Goal: Transaction & Acquisition: Book appointment/travel/reservation

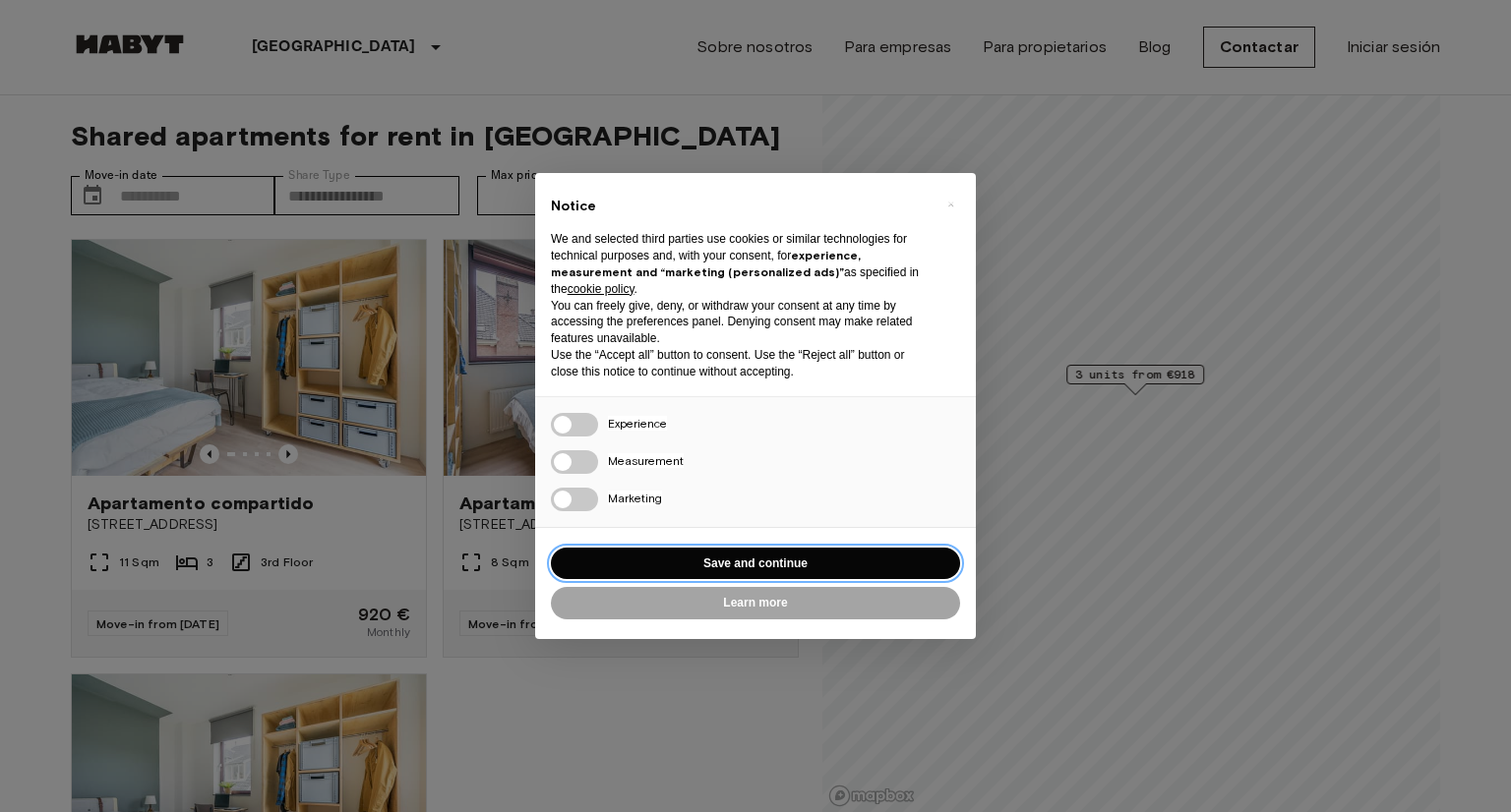
click at [791, 560] on button "Save and continue" at bounding box center [756, 564] width 410 height 33
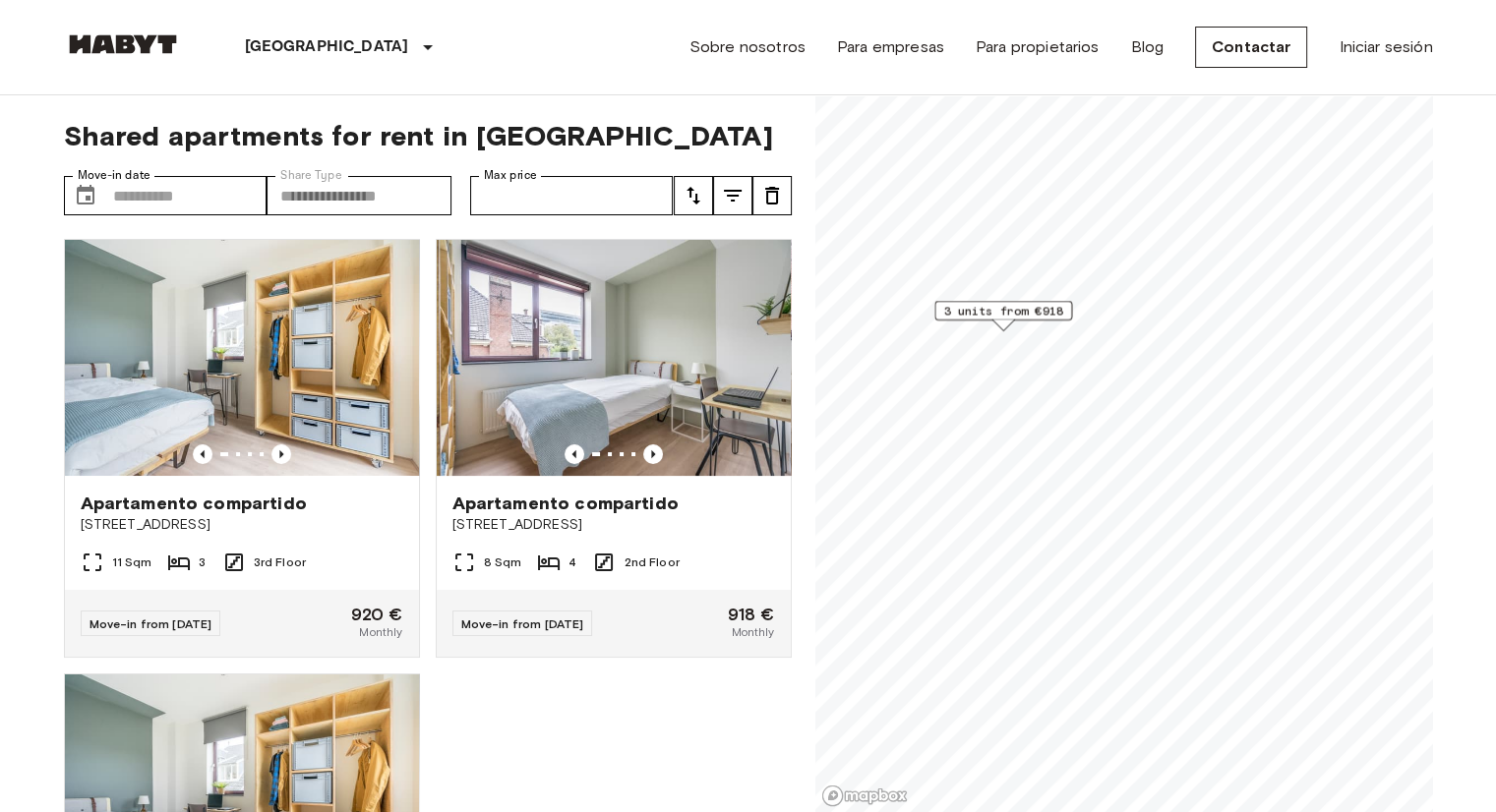
click at [1033, 305] on span "3 units from €918" at bounding box center [1003, 311] width 120 height 18
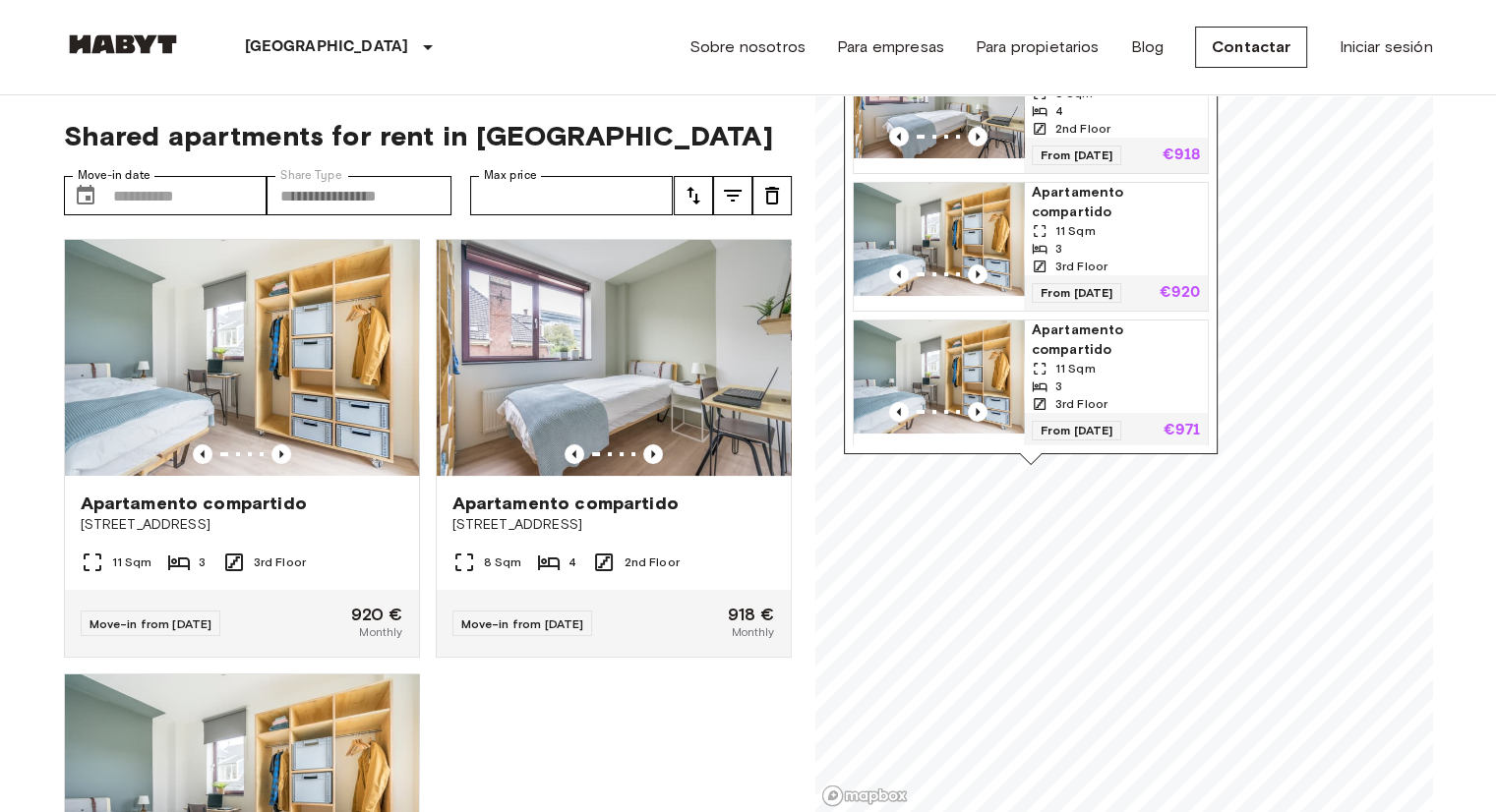
click at [1163, 150] on div "From 02 Nov 25 €918" at bounding box center [1115, 155] width 184 height 36
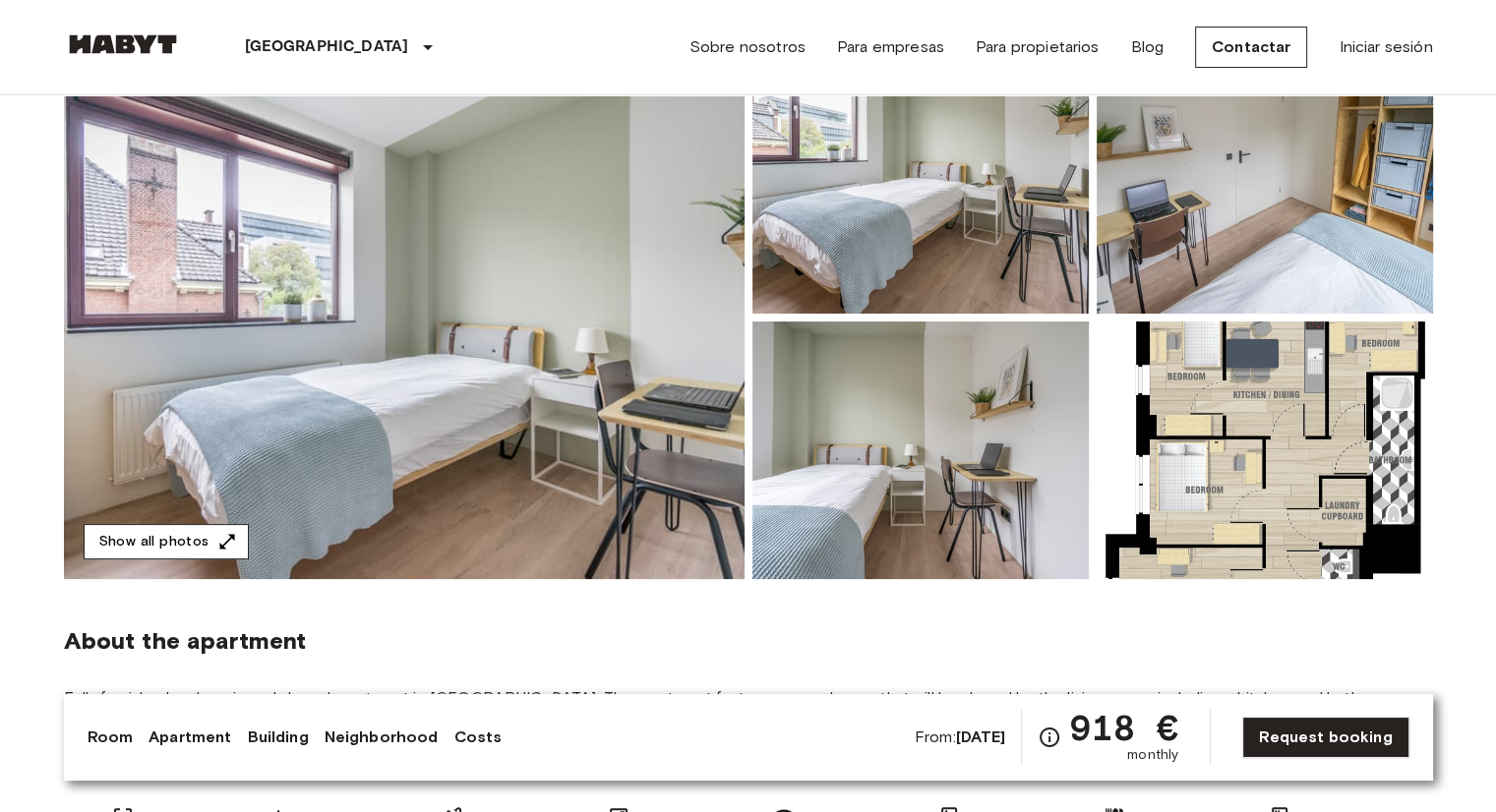
click at [155, 536] on button "Show all photos" at bounding box center [166, 542] width 165 height 37
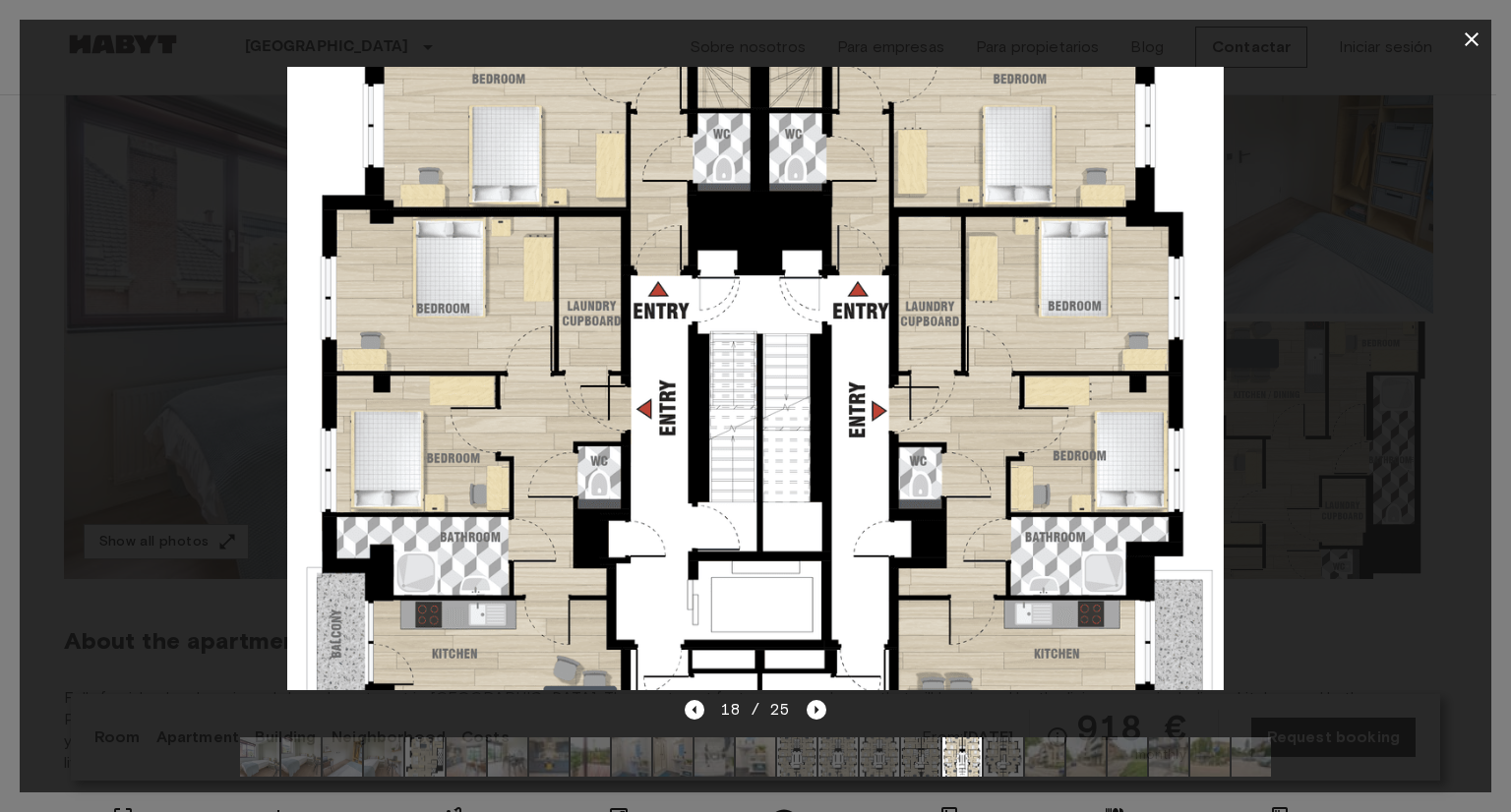
click at [1473, 45] on icon "button" at bounding box center [1472, 40] width 24 height 24
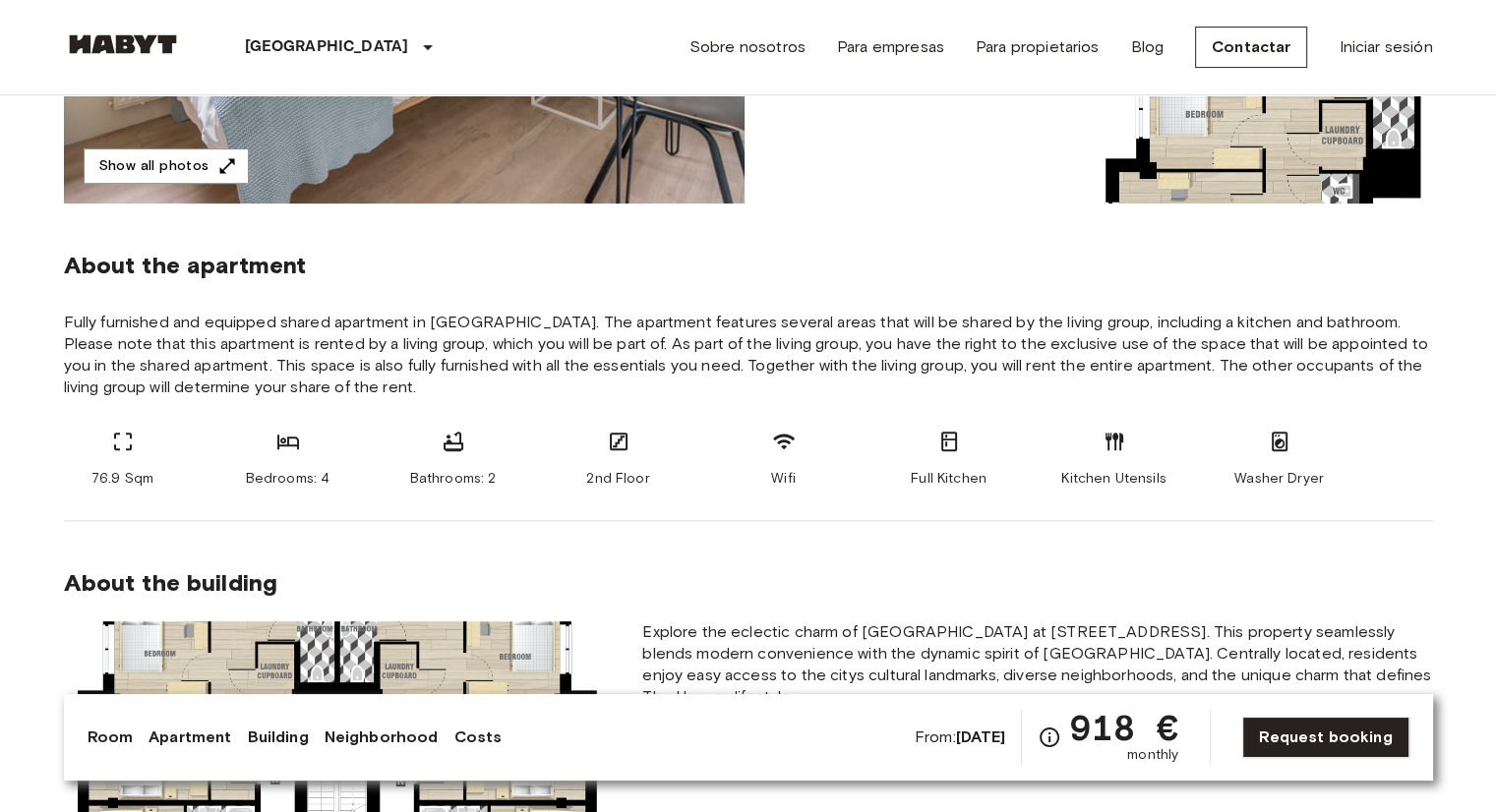
scroll to position [492, 0]
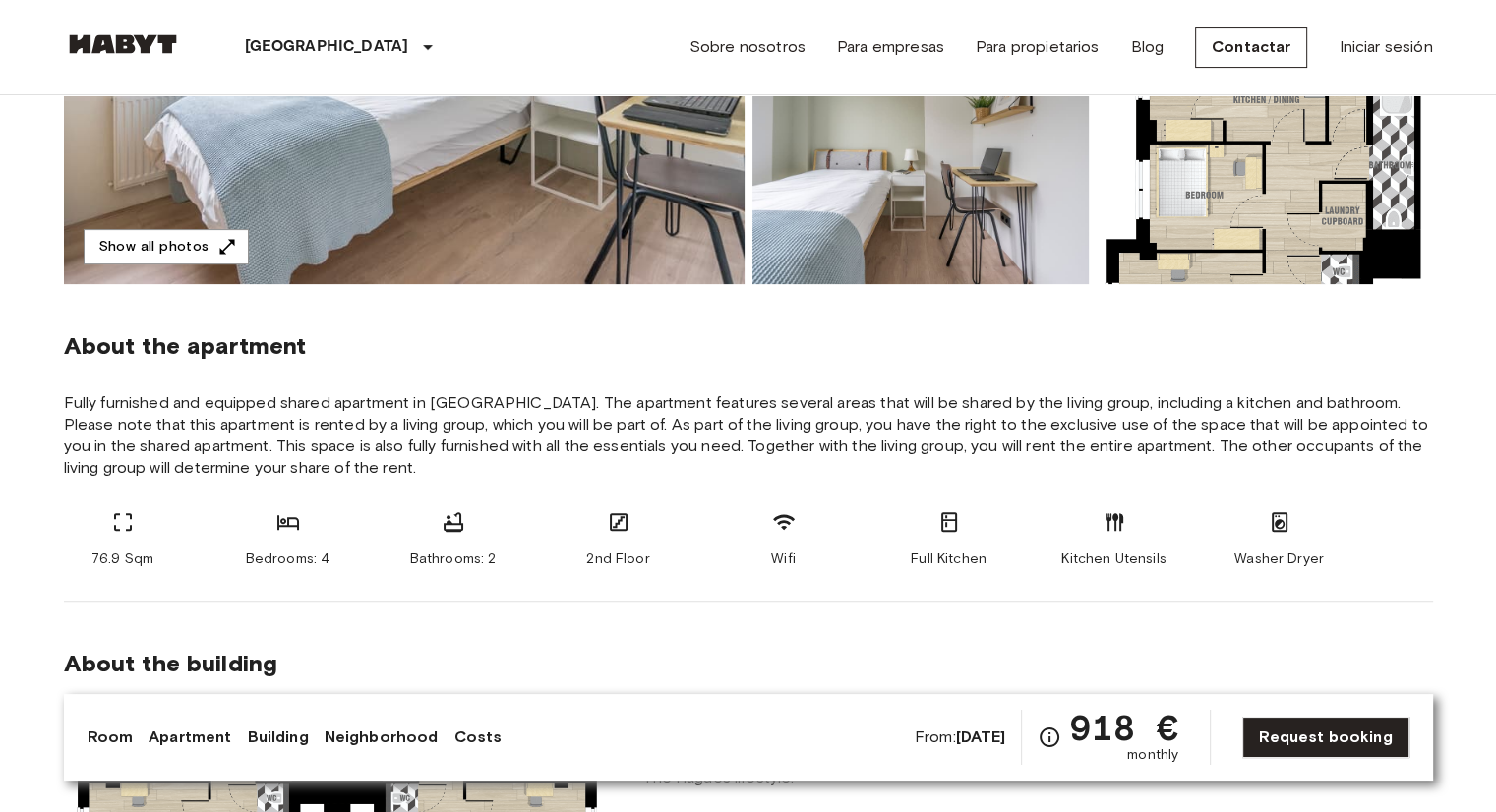
click at [119, 739] on link "Room" at bounding box center [110, 738] width 47 height 24
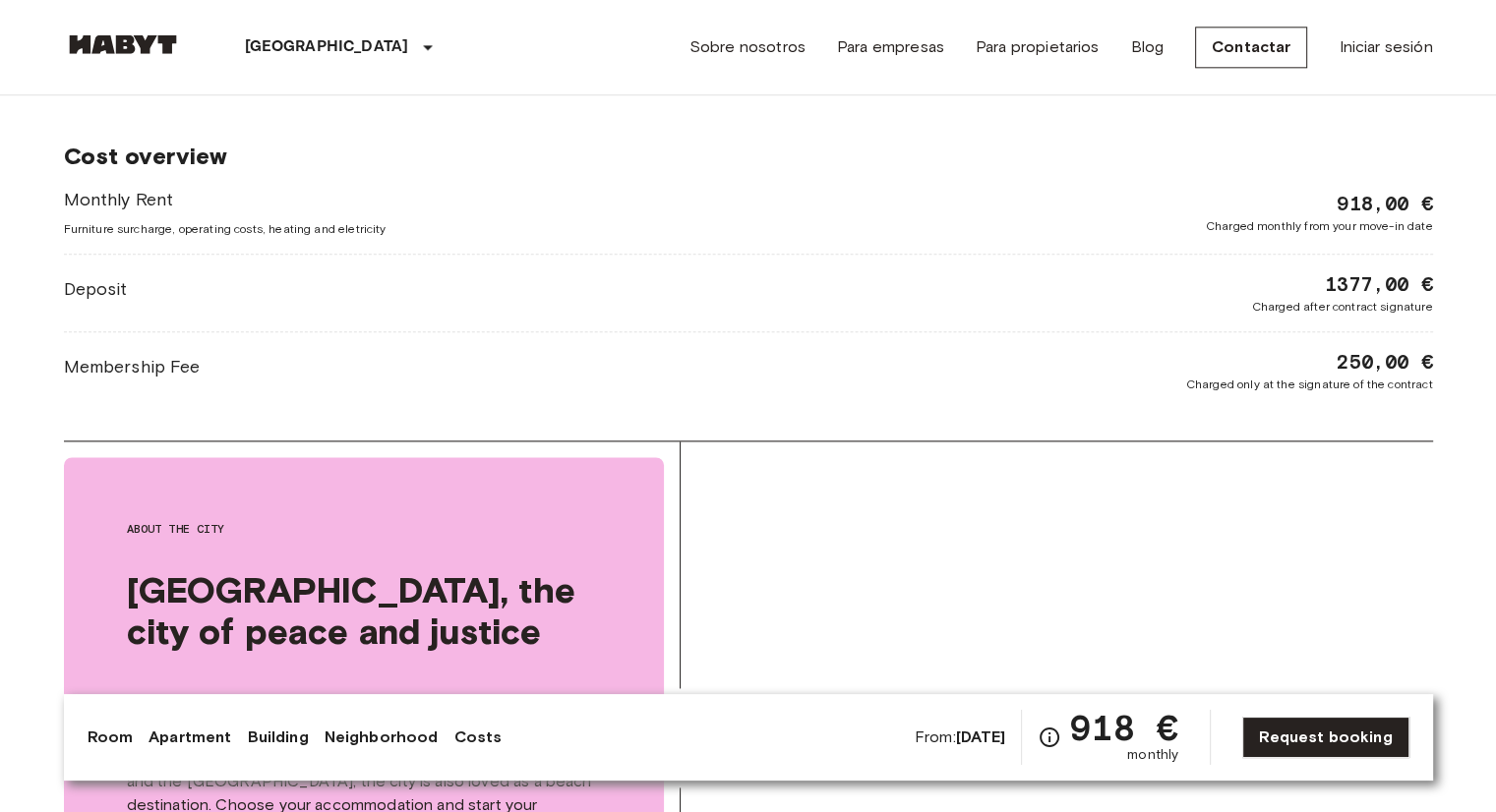
scroll to position [2164, 0]
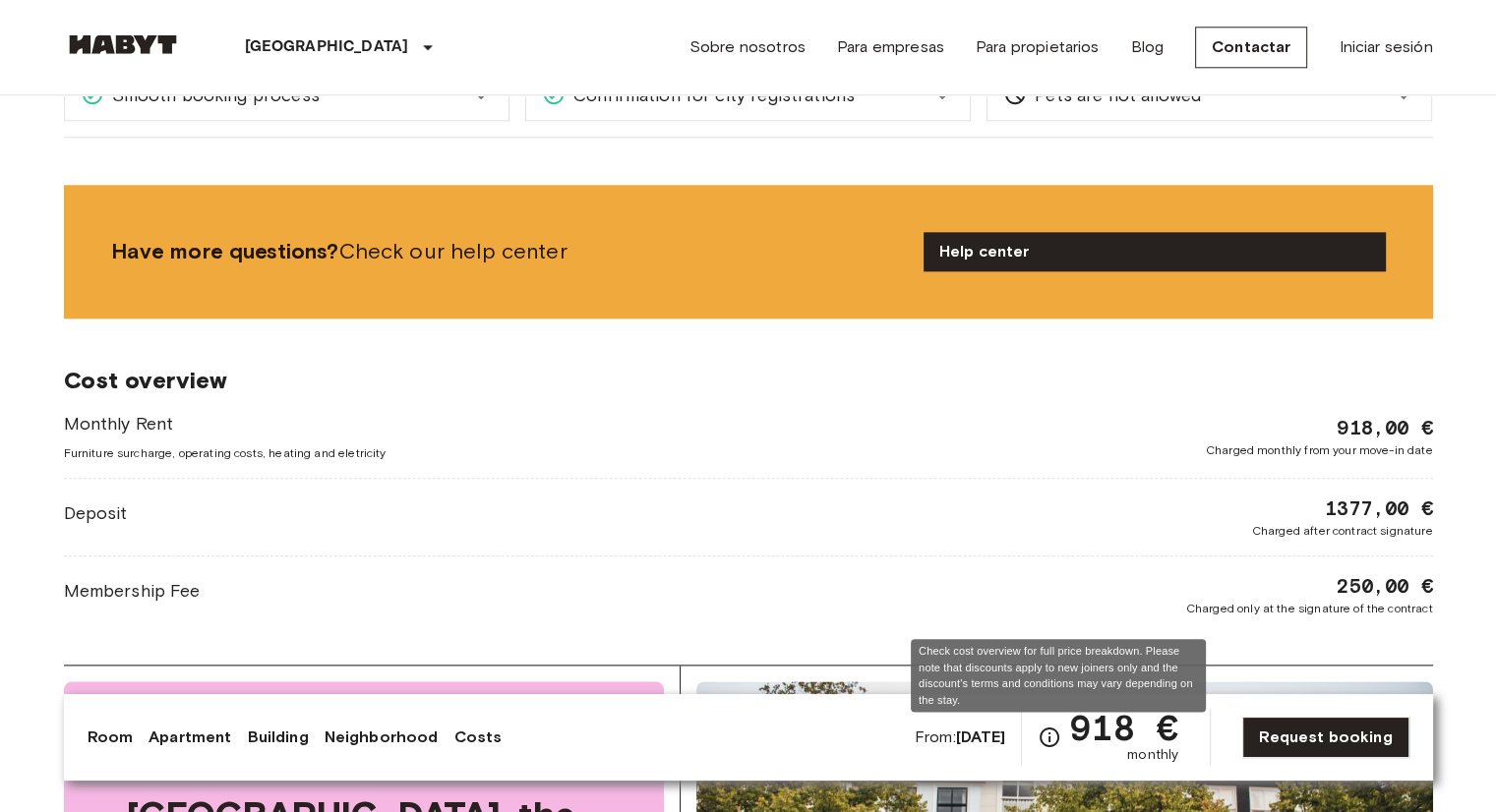
click at [1057, 740] on icon "Check cost overview for full price breakdown. Please note that discounts apply …" at bounding box center [1050, 738] width 24 height 24
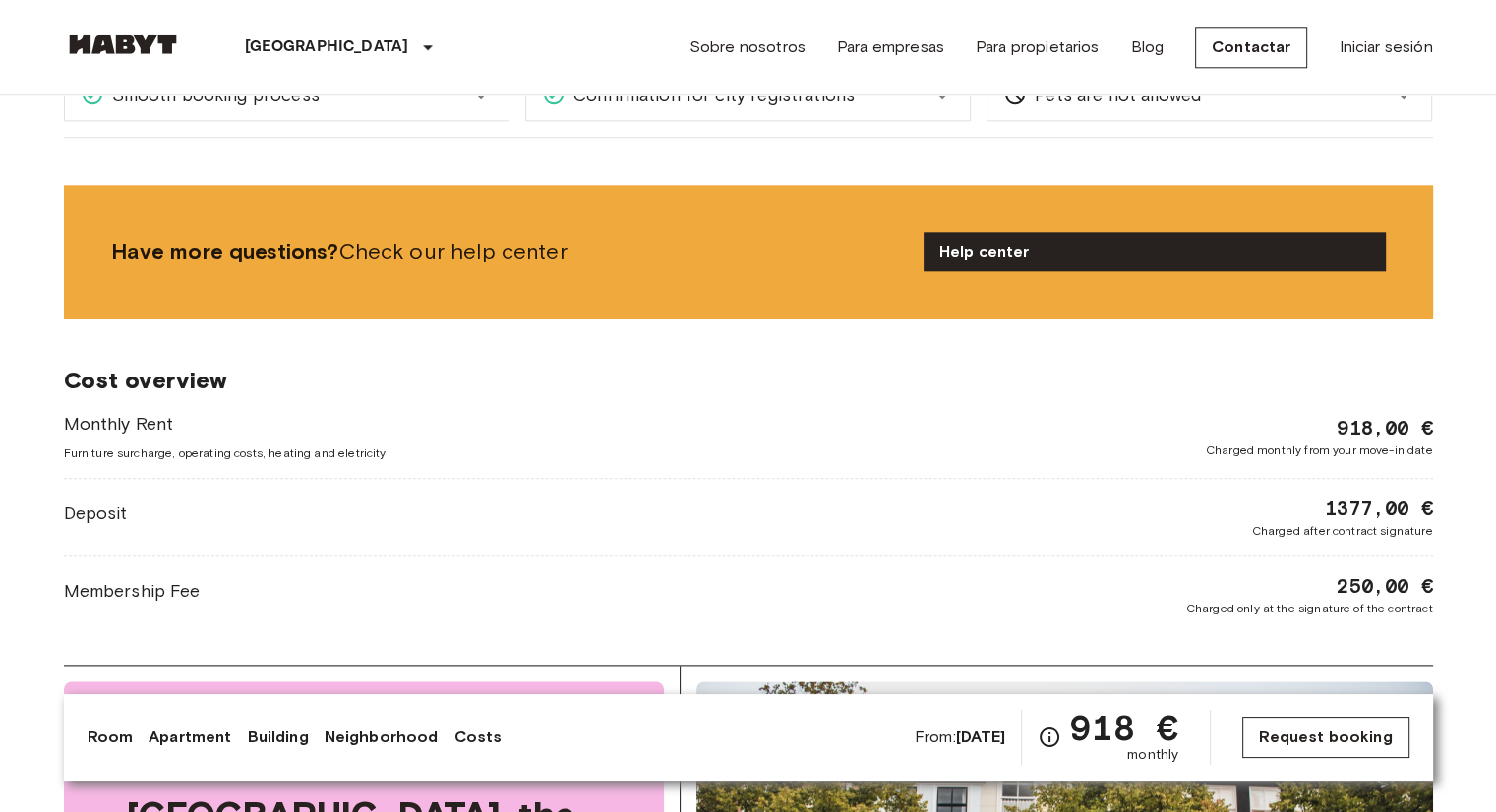
click at [1314, 734] on link "Request booking" at bounding box center [1326, 738] width 166 height 42
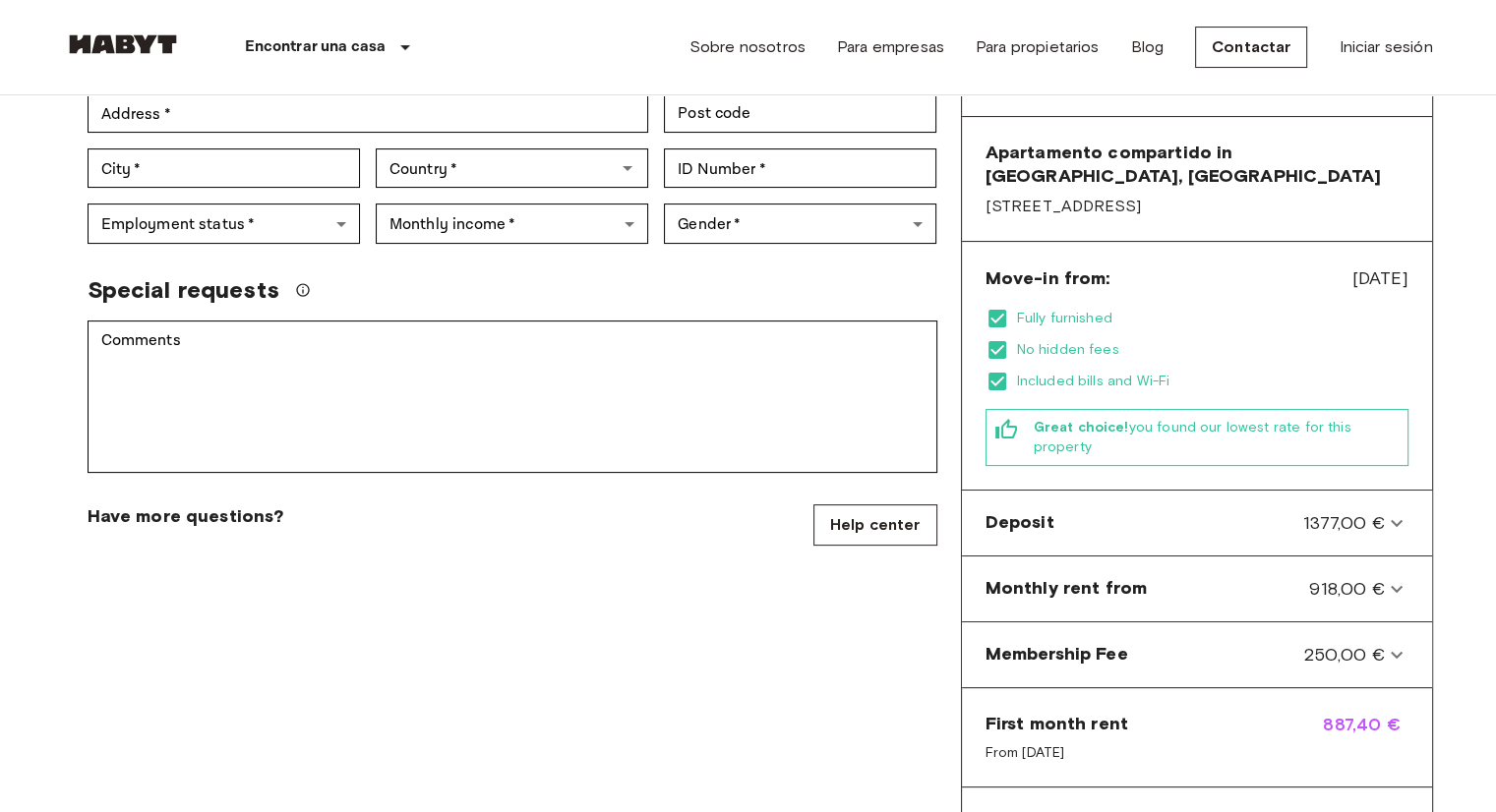
scroll to position [492, 0]
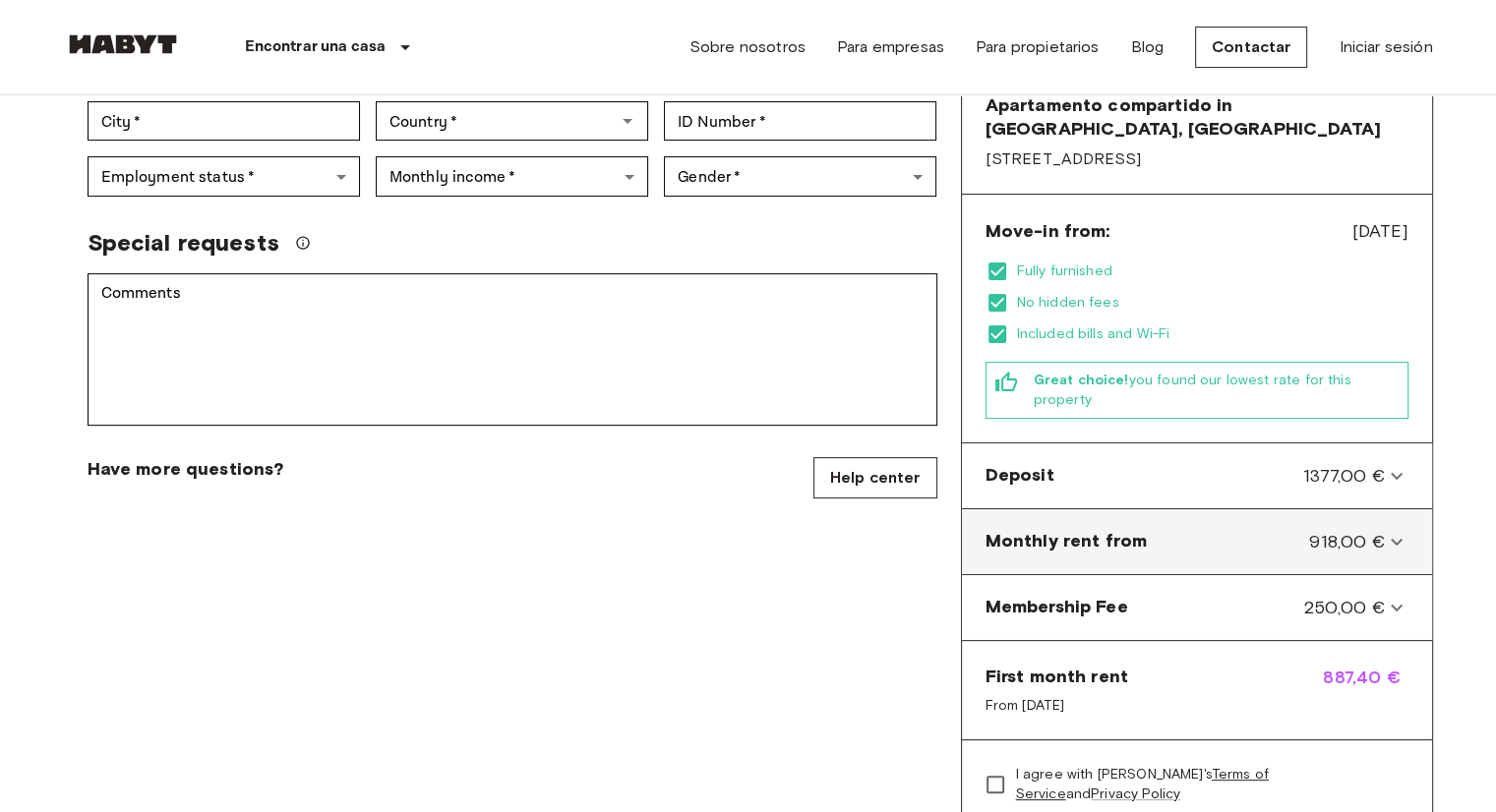
click at [1401, 536] on icon at bounding box center [1397, 542] width 24 height 24
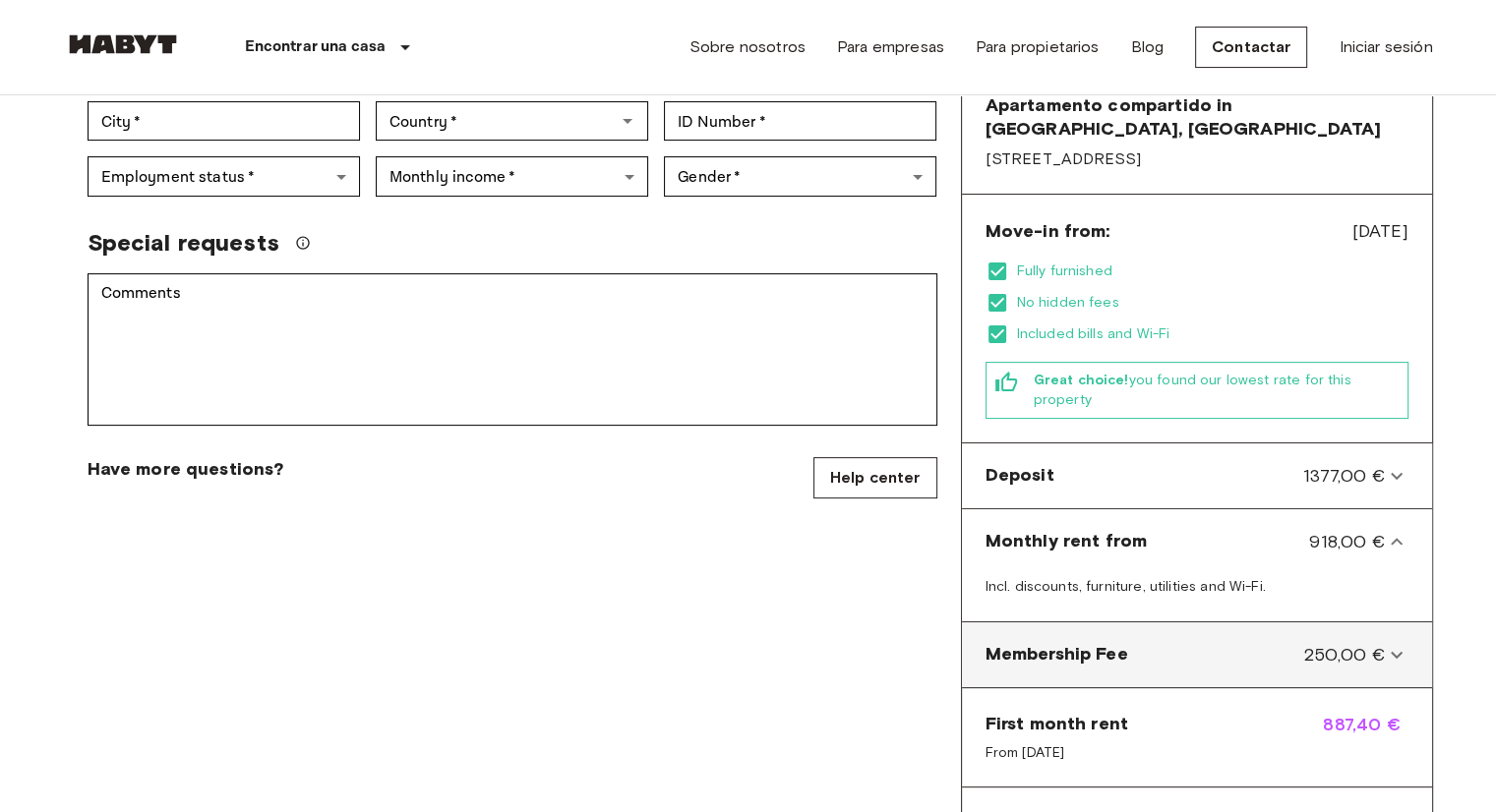
click at [1390, 643] on icon at bounding box center [1397, 655] width 24 height 24
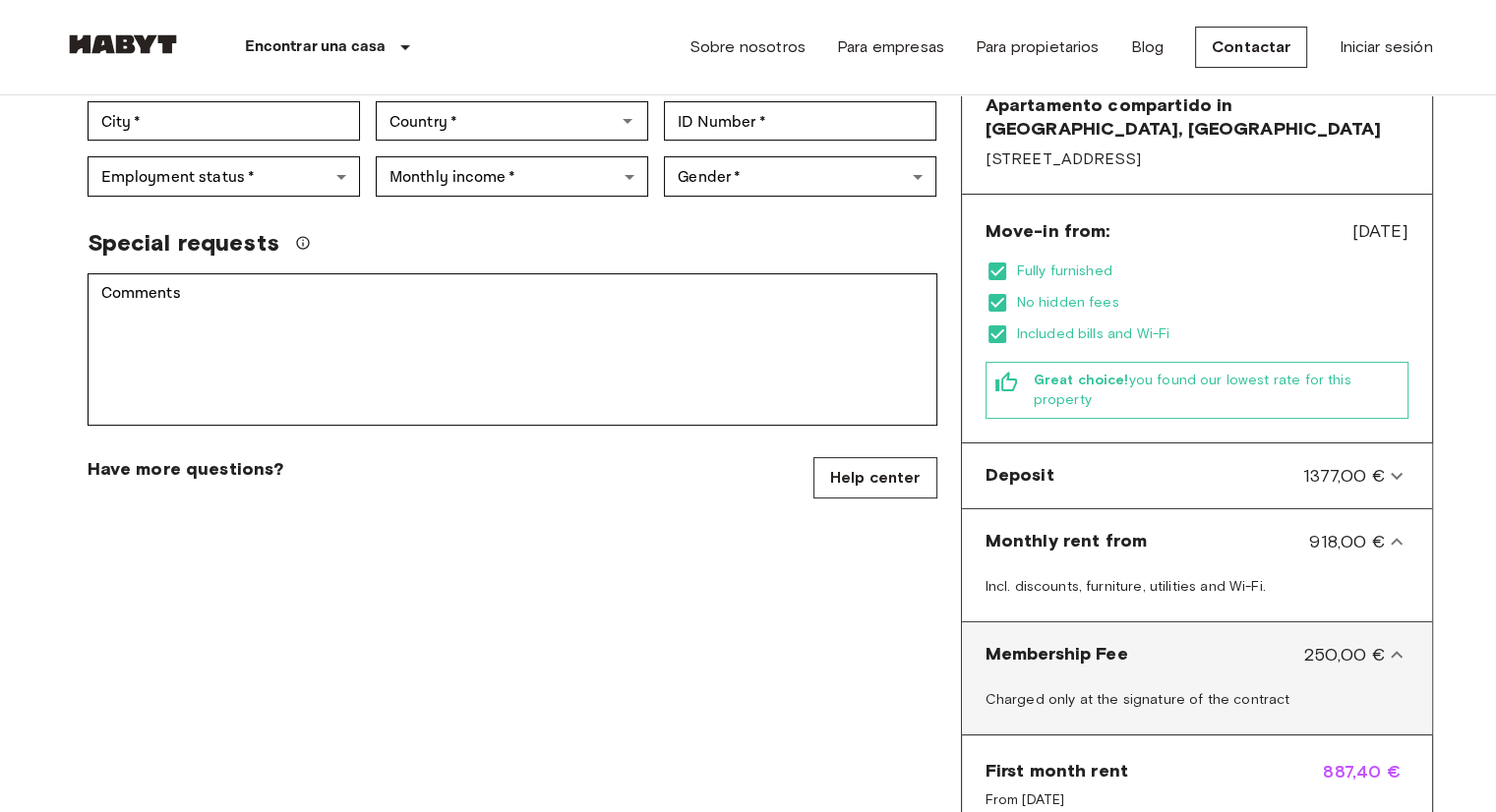
click at [1389, 643] on icon at bounding box center [1397, 655] width 24 height 24
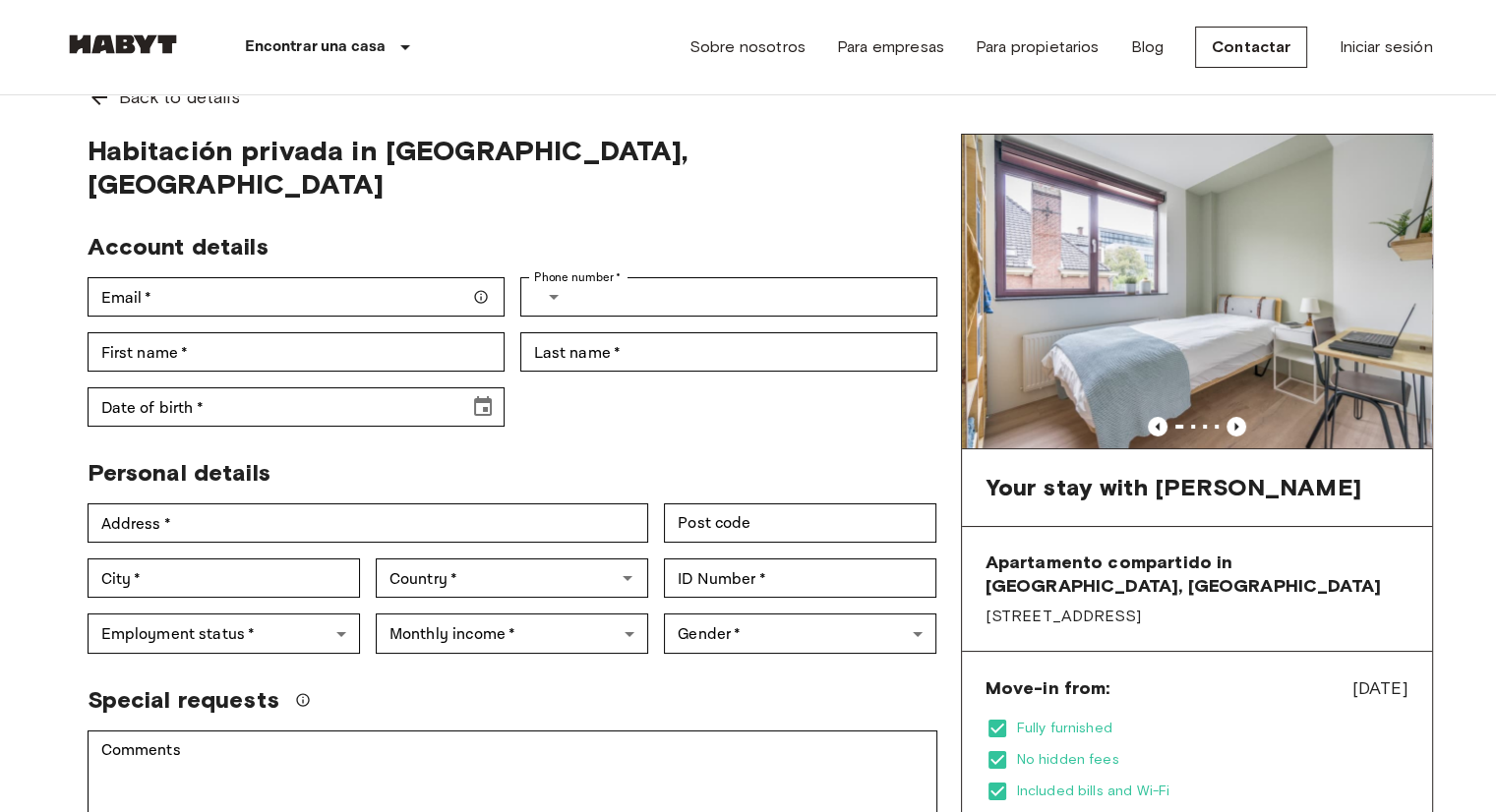
scroll to position [0, 0]
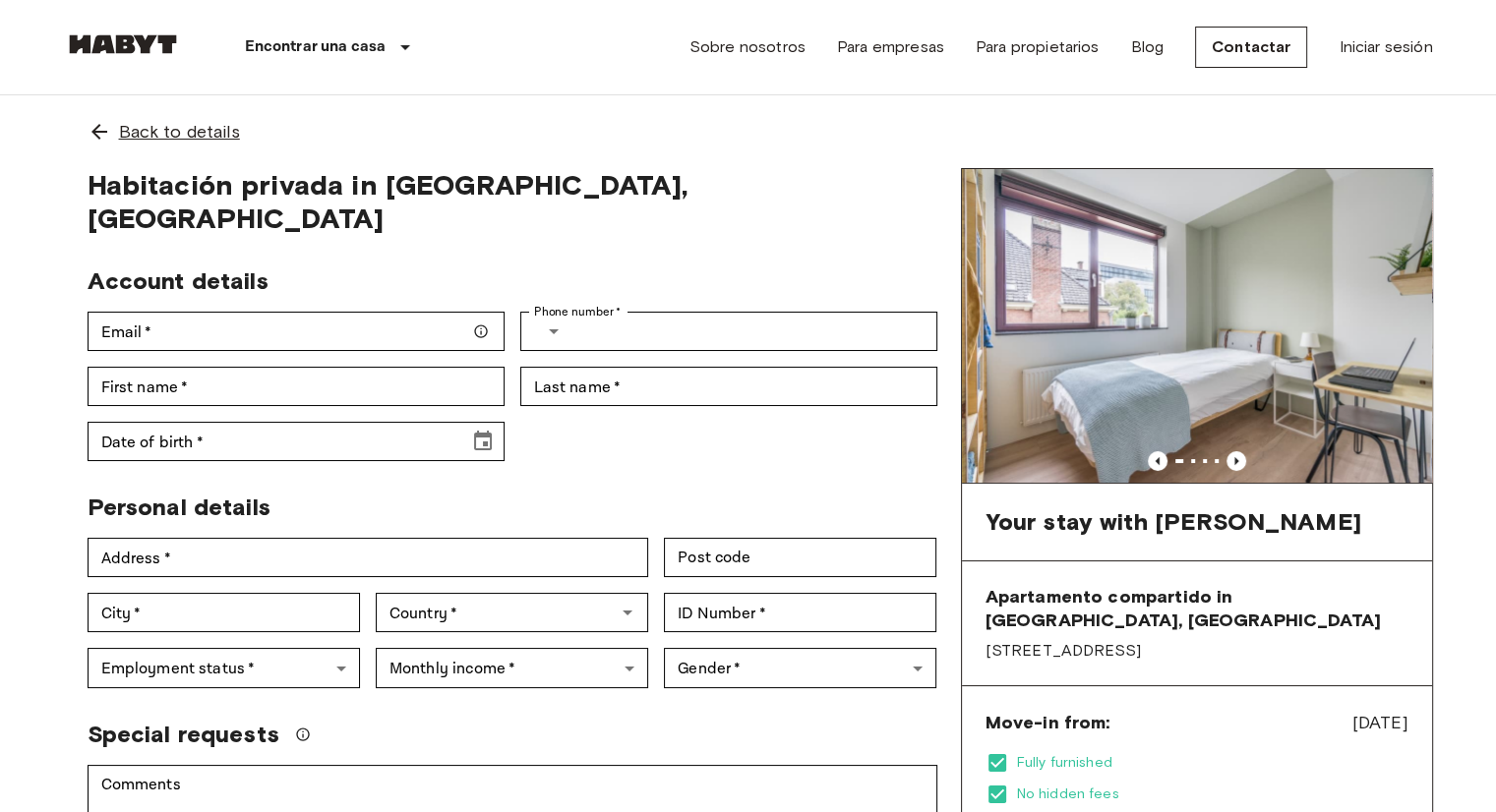
click at [153, 132] on span "Back to details" at bounding box center [179, 132] width 121 height 26
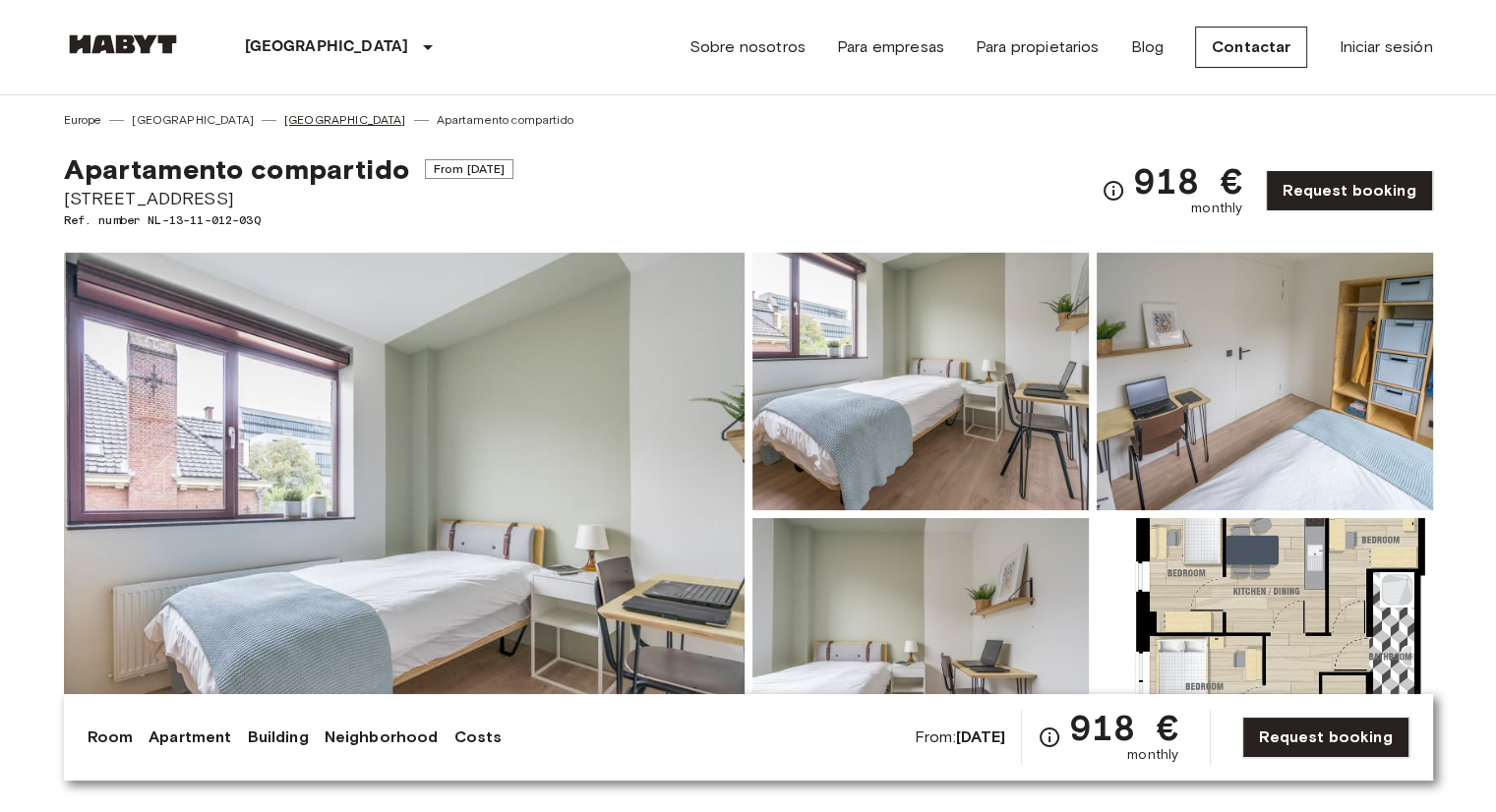
click at [284, 123] on link "[GEOGRAPHIC_DATA]" at bounding box center [344, 120] width 122 height 18
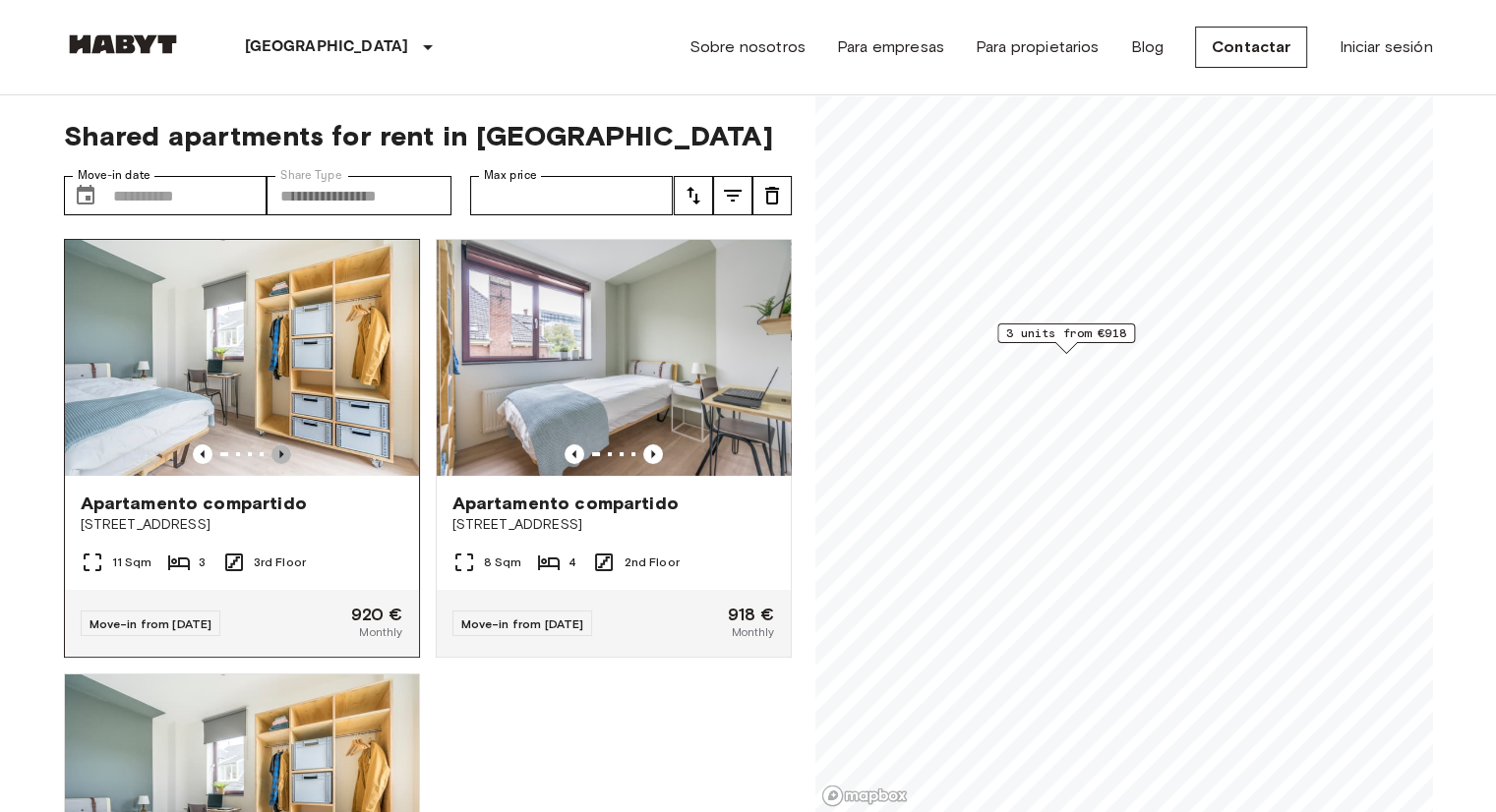
click at [286, 451] on icon "Previous image" at bounding box center [281, 454] width 20 height 20
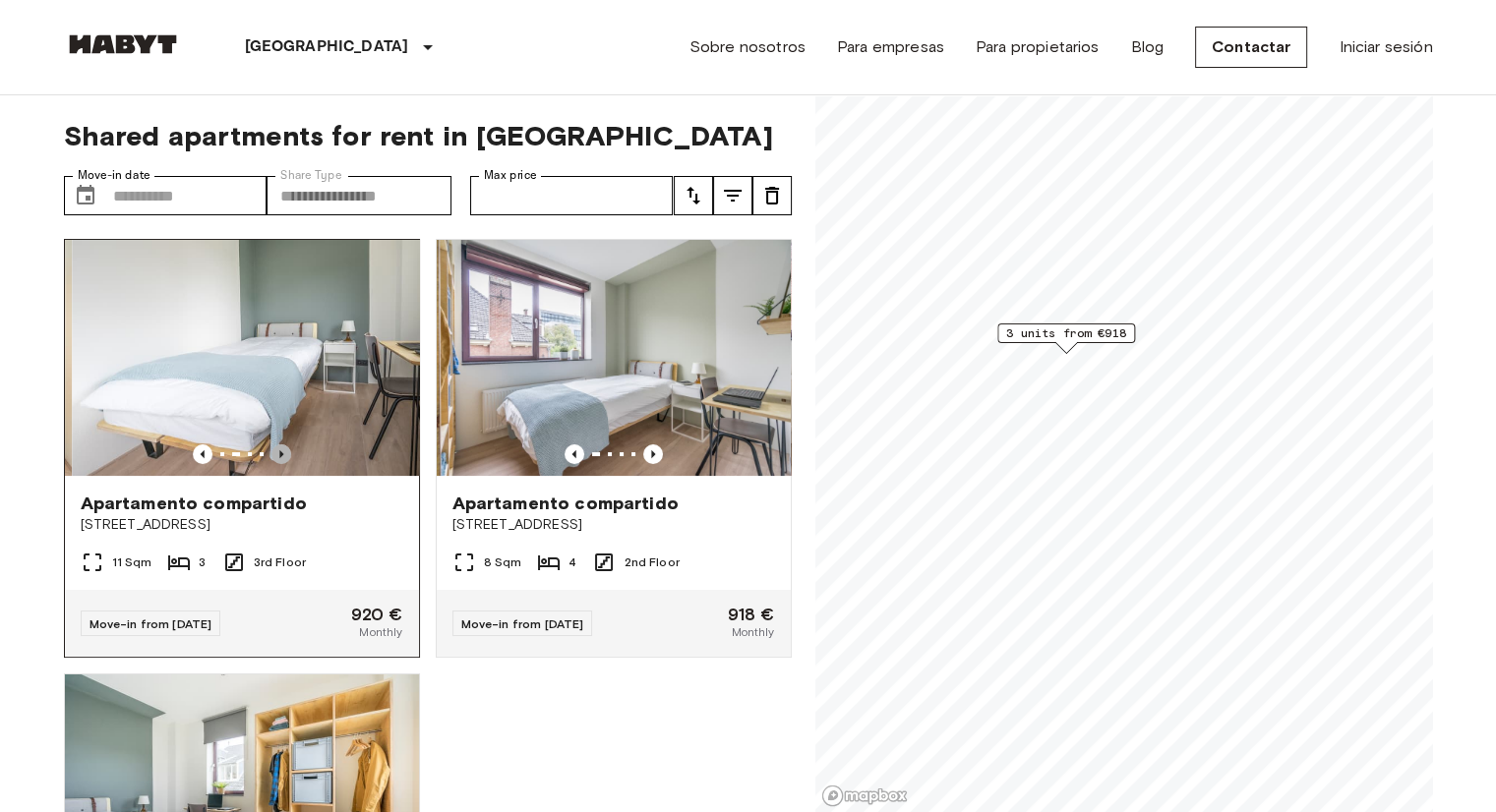
click at [286, 451] on icon "Previous image" at bounding box center [281, 454] width 20 height 20
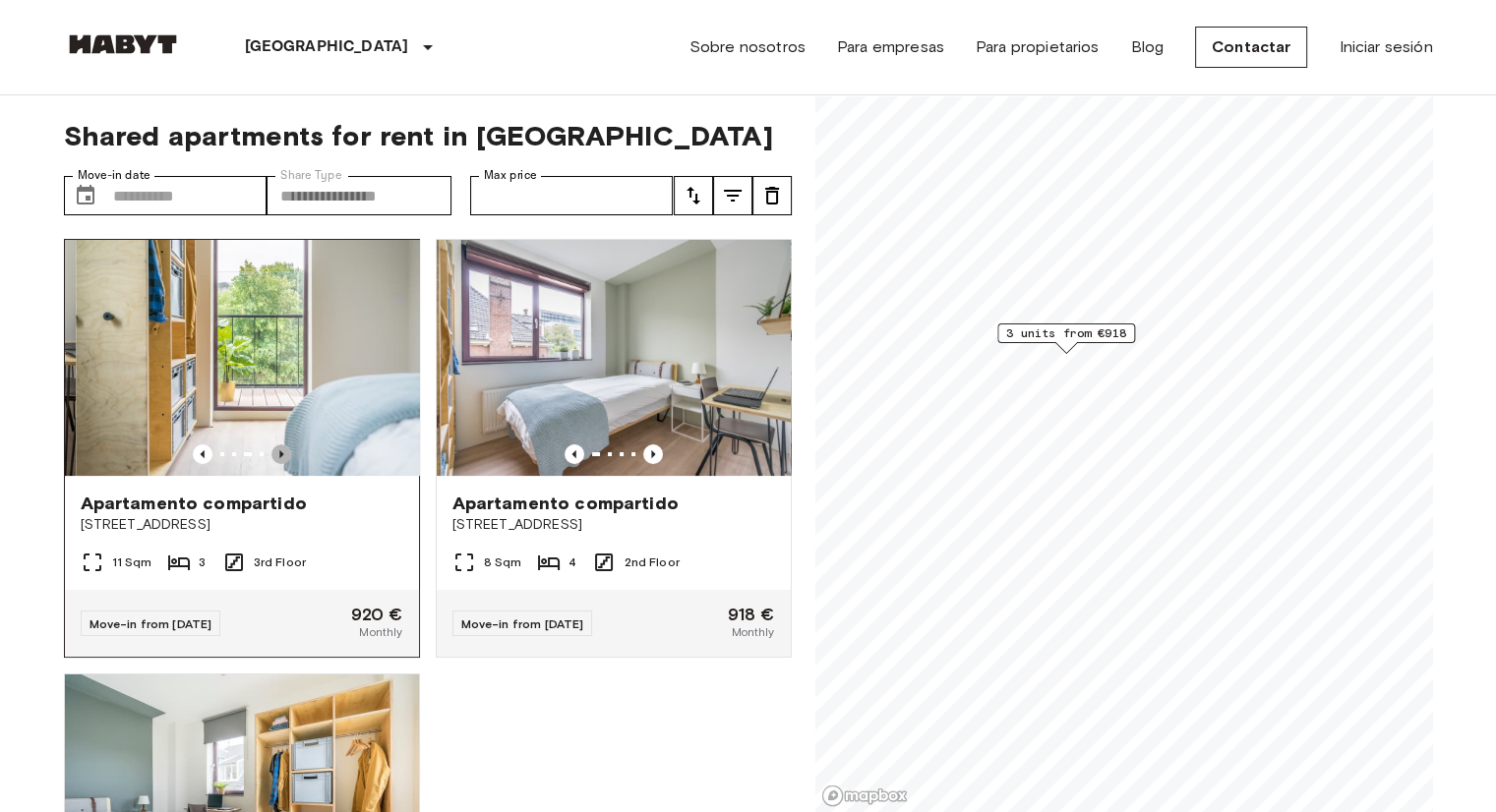
click at [286, 451] on icon "Previous image" at bounding box center [281, 454] width 20 height 20
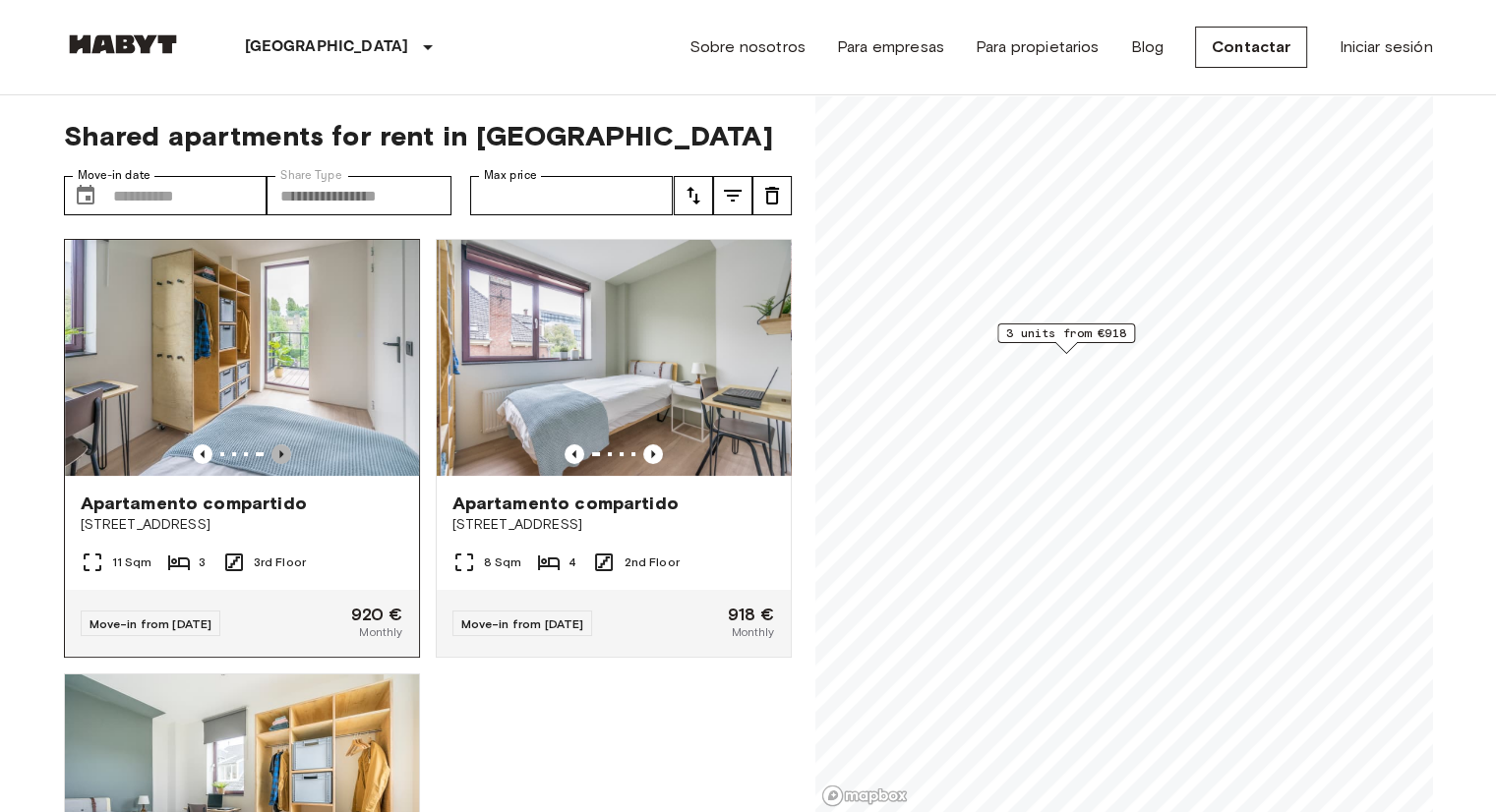
click at [286, 451] on icon "Previous image" at bounding box center [281, 454] width 20 height 20
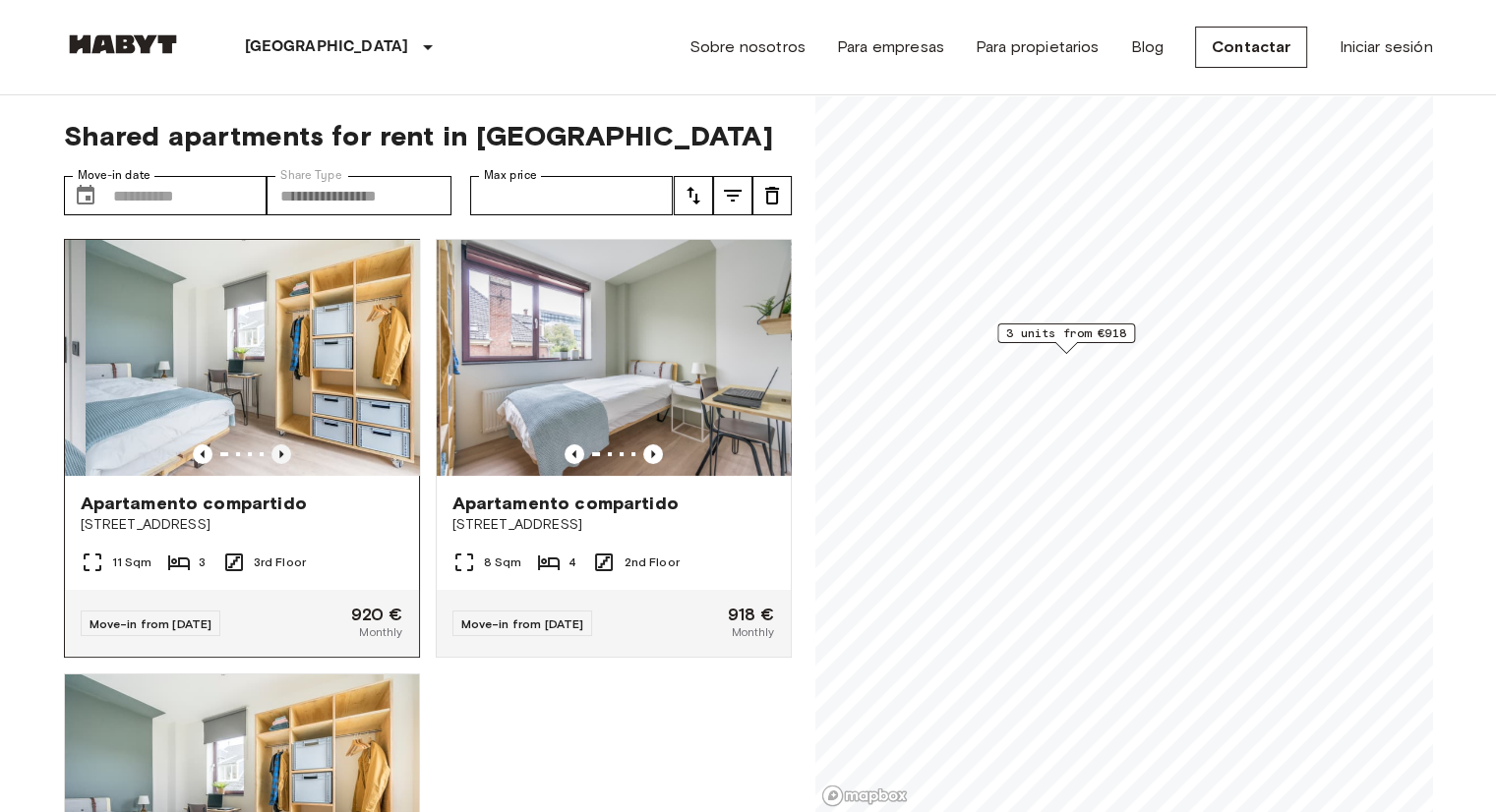
click at [286, 451] on icon "Previous image" at bounding box center [281, 454] width 20 height 20
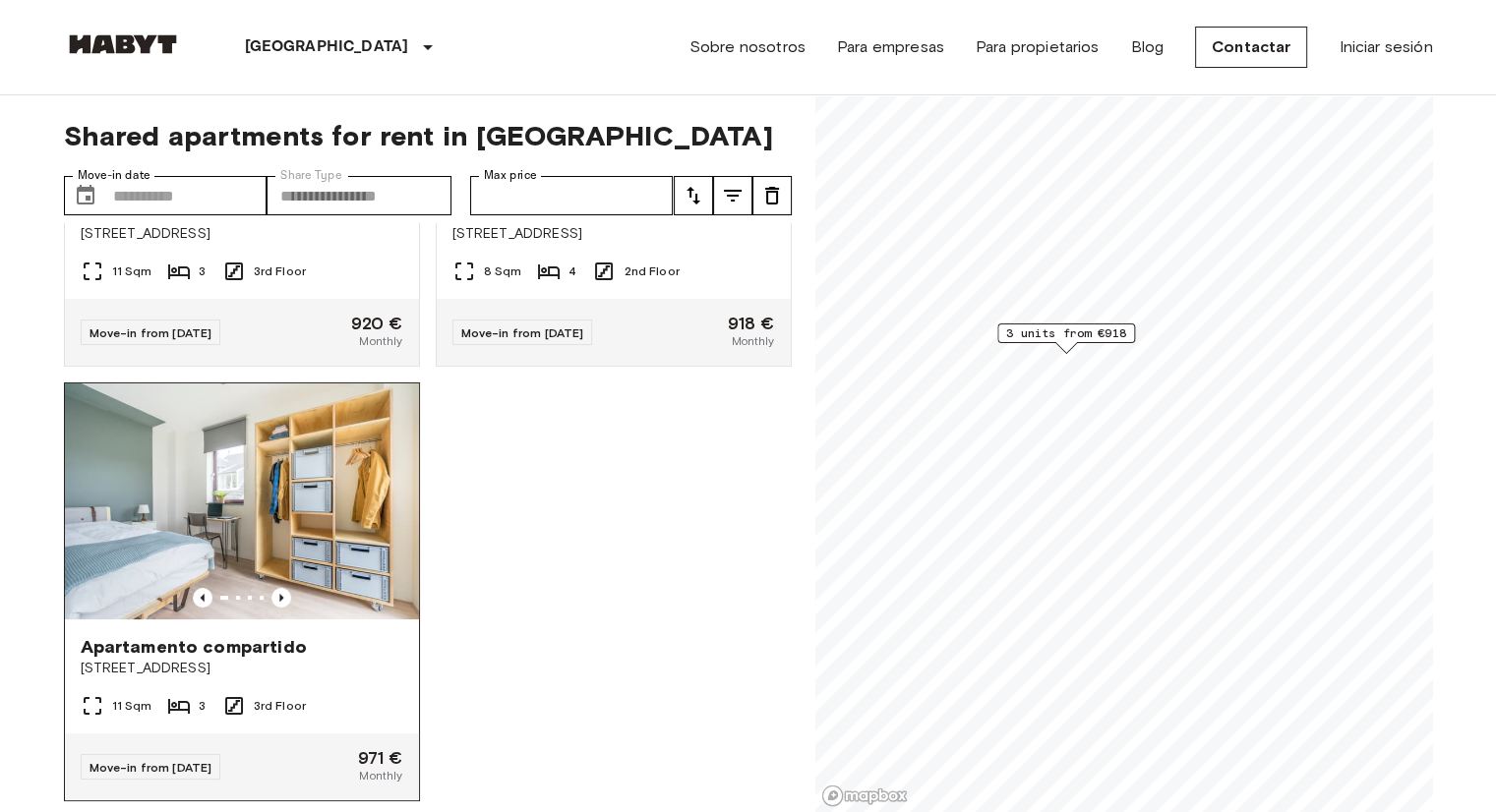
scroll to position [354, 0]
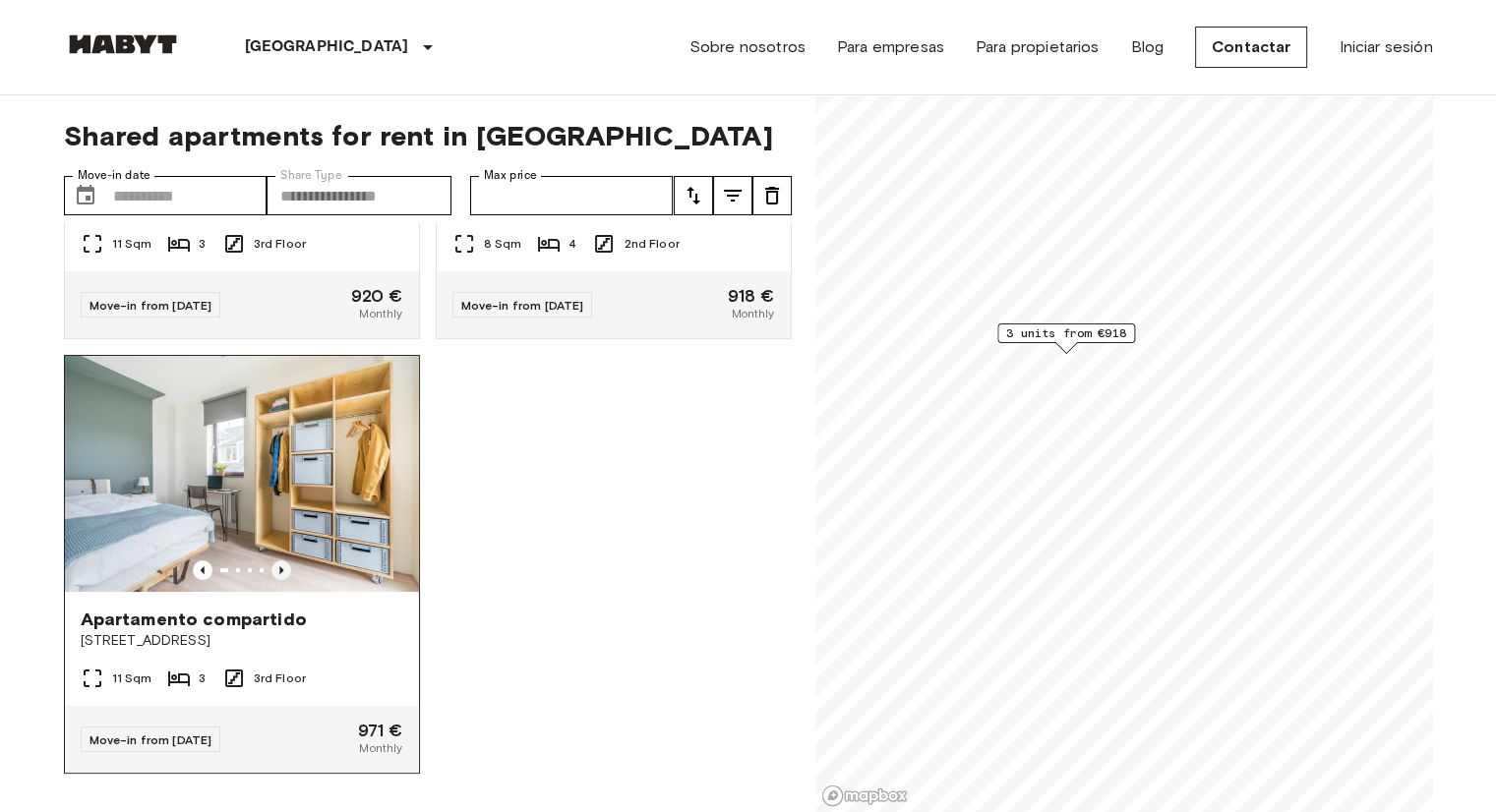
click at [279, 561] on icon "Previous image" at bounding box center [281, 571] width 20 height 20
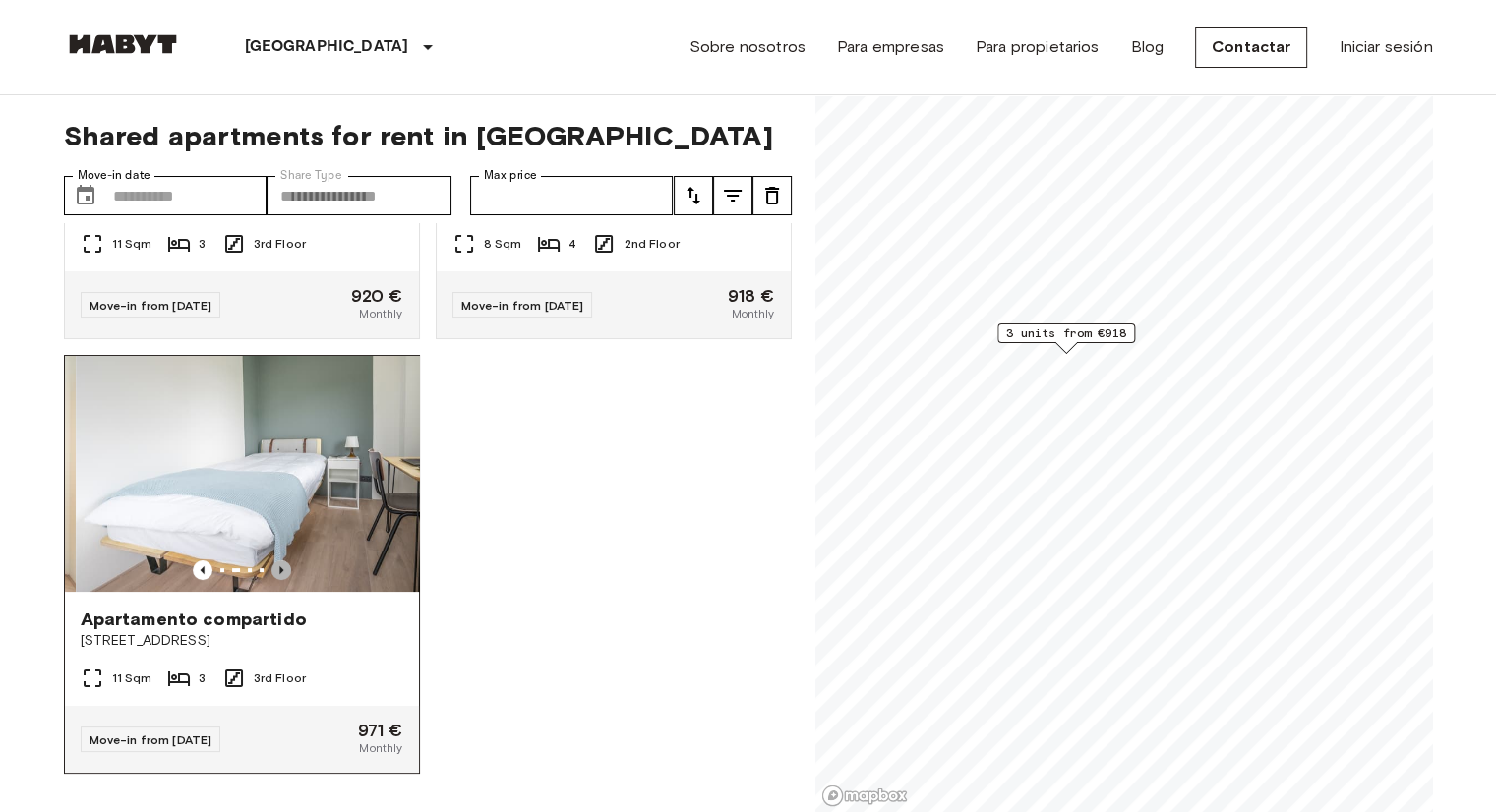
click at [279, 561] on icon "Previous image" at bounding box center [281, 571] width 20 height 20
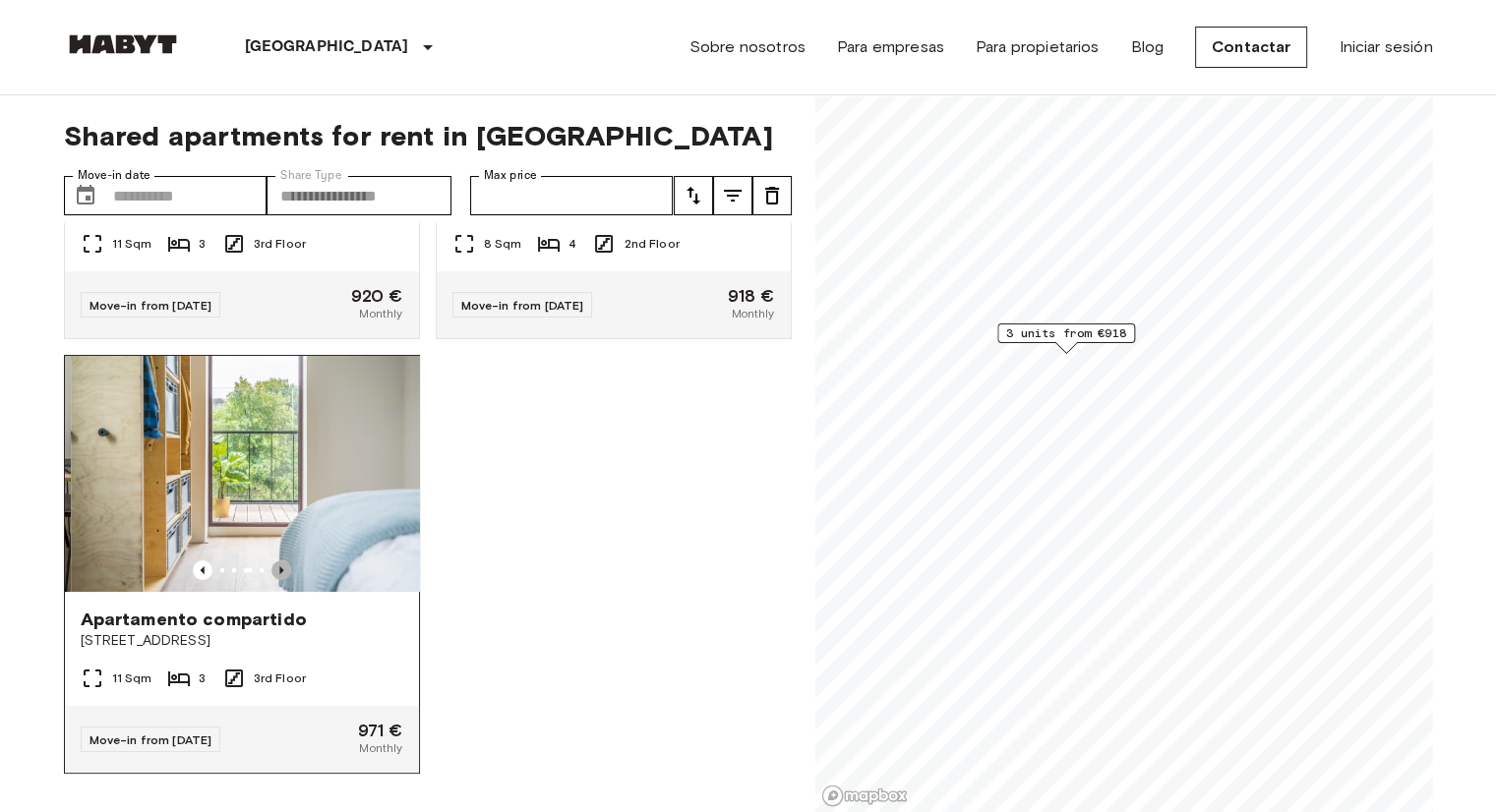
click at [279, 561] on icon "Previous image" at bounding box center [281, 571] width 20 height 20
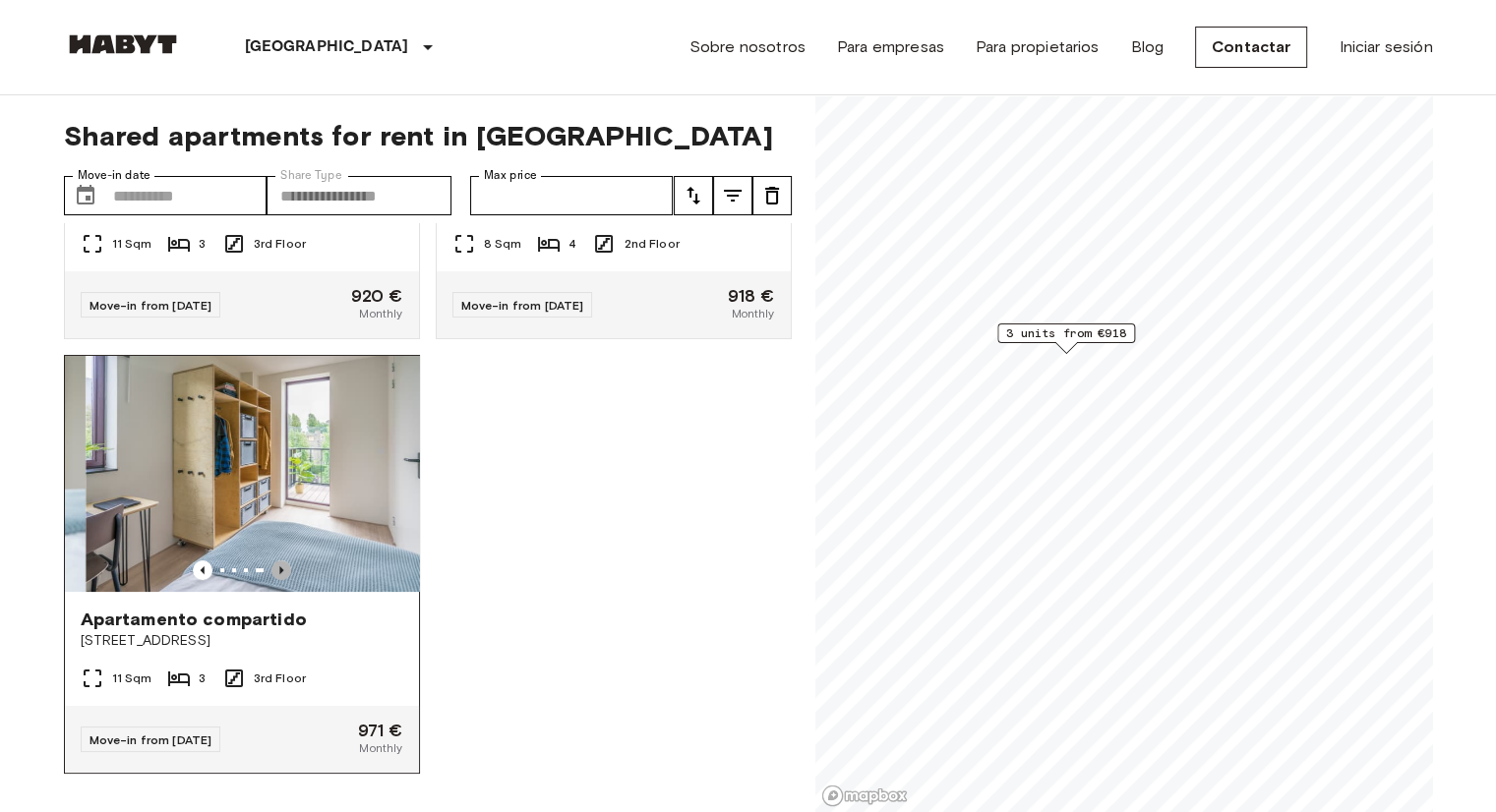
click at [279, 561] on icon "Previous image" at bounding box center [281, 571] width 20 height 20
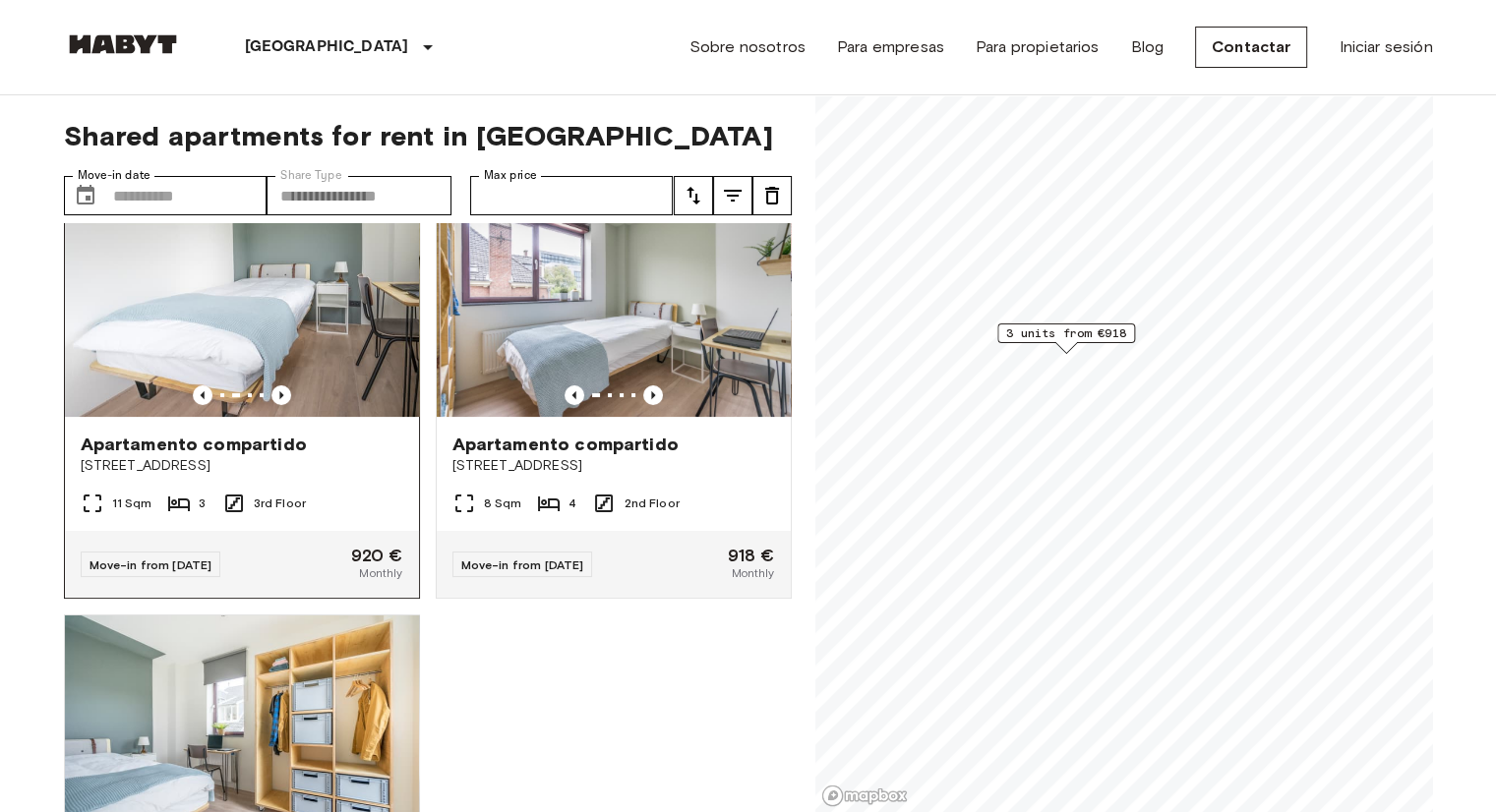
scroll to position [0, 0]
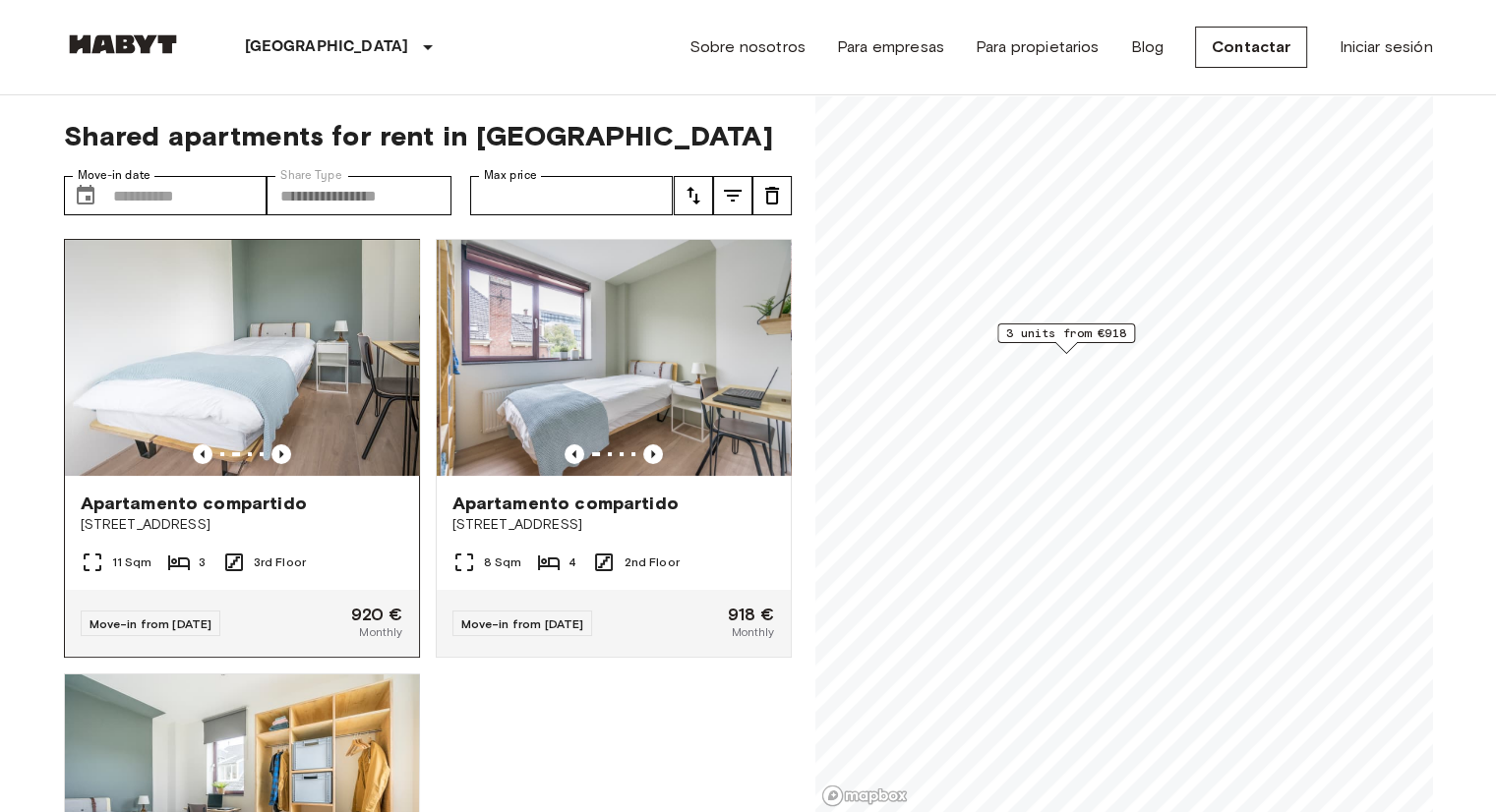
click at [289, 448] on div at bounding box center [242, 454] width 354 height 20
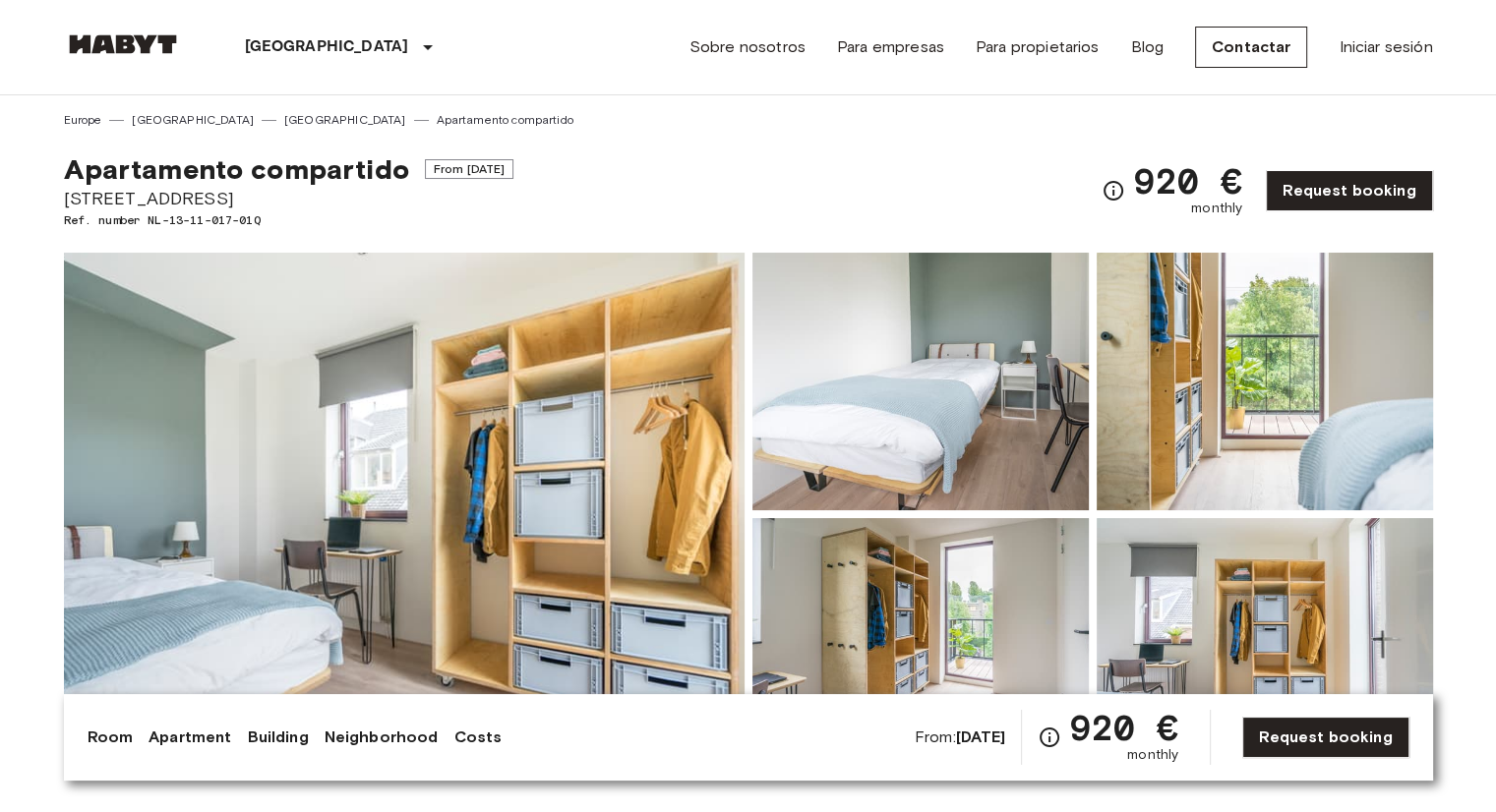
click at [161, 196] on span "[STREET_ADDRESS]" at bounding box center [289, 199] width 450 height 26
copy span "[STREET_ADDRESS]"
